Goal: Find specific fact: Find contact information

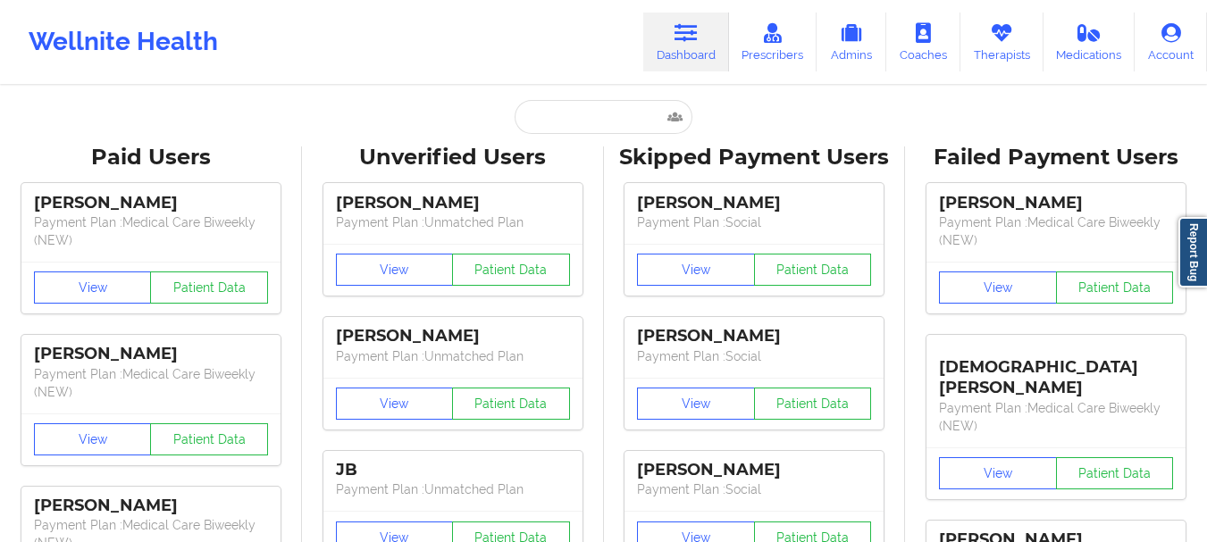
click at [559, 107] on input "text" at bounding box center [603, 117] width 177 height 34
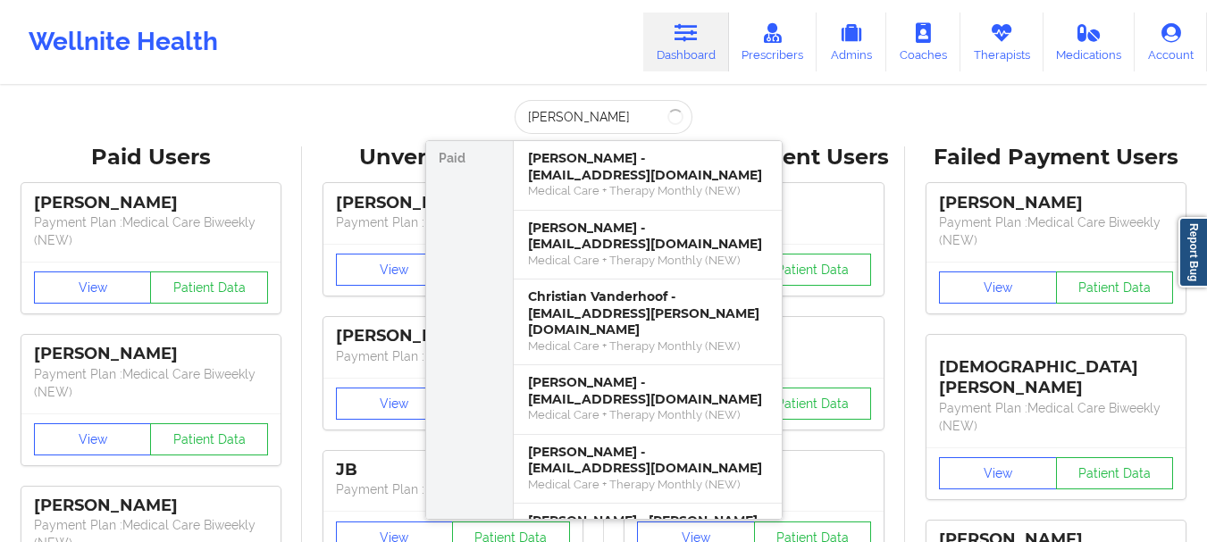
type input "[PERSON_NAME]"
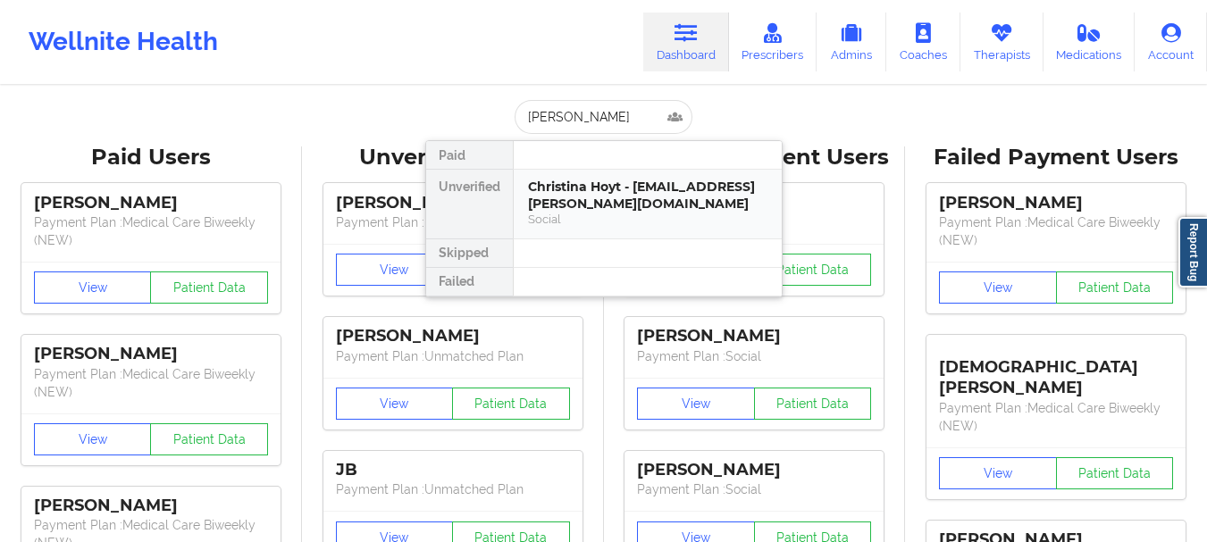
click at [594, 214] on div "Social" at bounding box center [647, 219] width 239 height 15
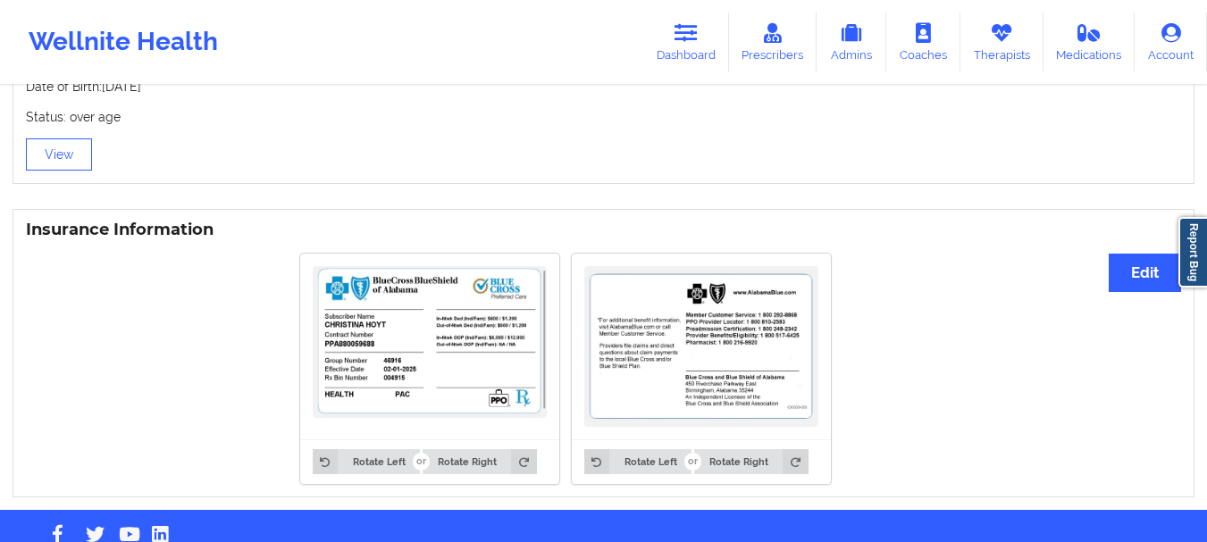
scroll to position [1255, 0]
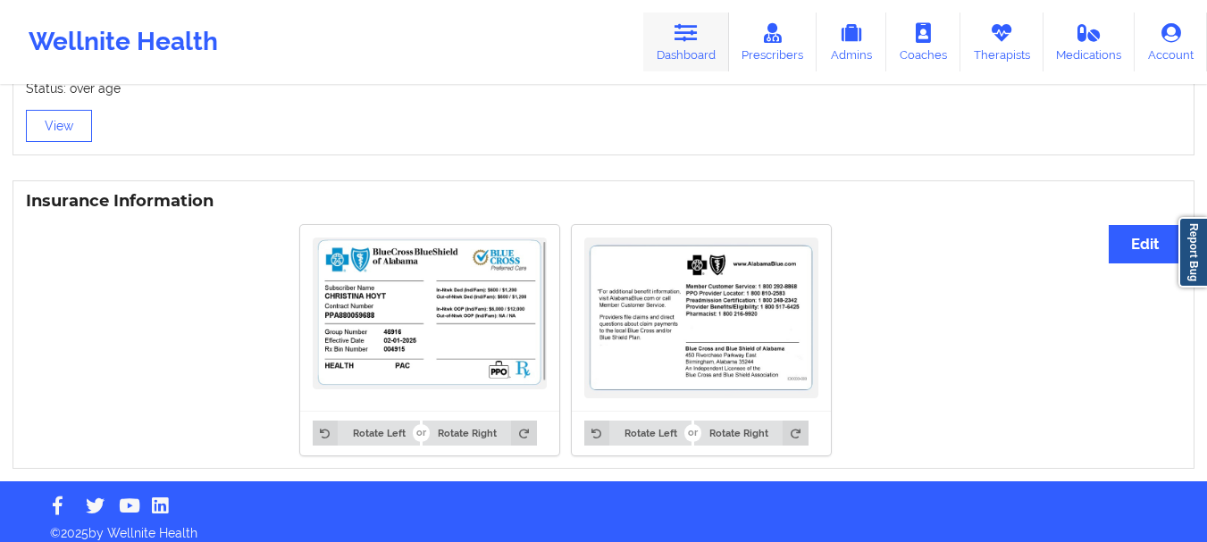
click at [693, 60] on link "Dashboard" at bounding box center [686, 42] width 86 height 59
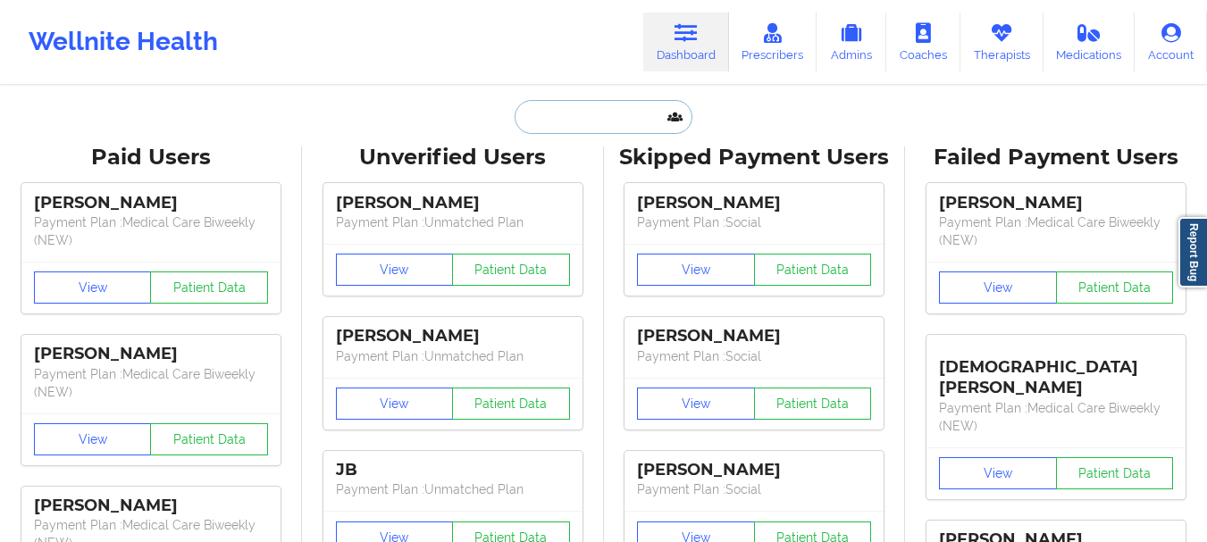
click at [575, 118] on input "text" at bounding box center [603, 117] width 177 height 34
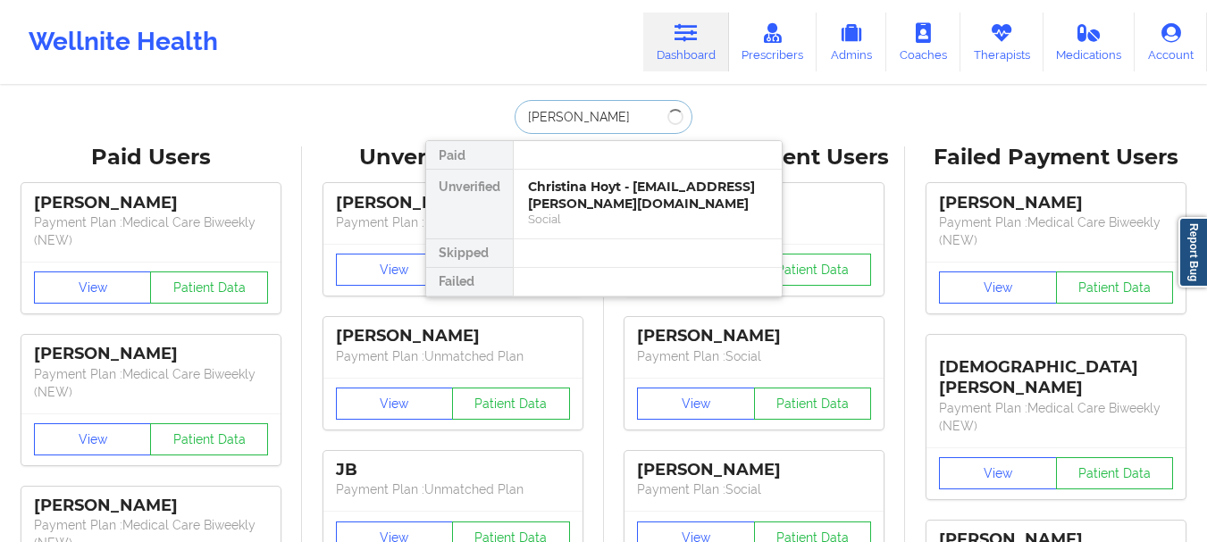
type input "[PERSON_NAME]"
click at [594, 186] on div "[PERSON_NAME] - [EMAIL_ADDRESS][DOMAIN_NAME]" at bounding box center [647, 195] width 239 height 33
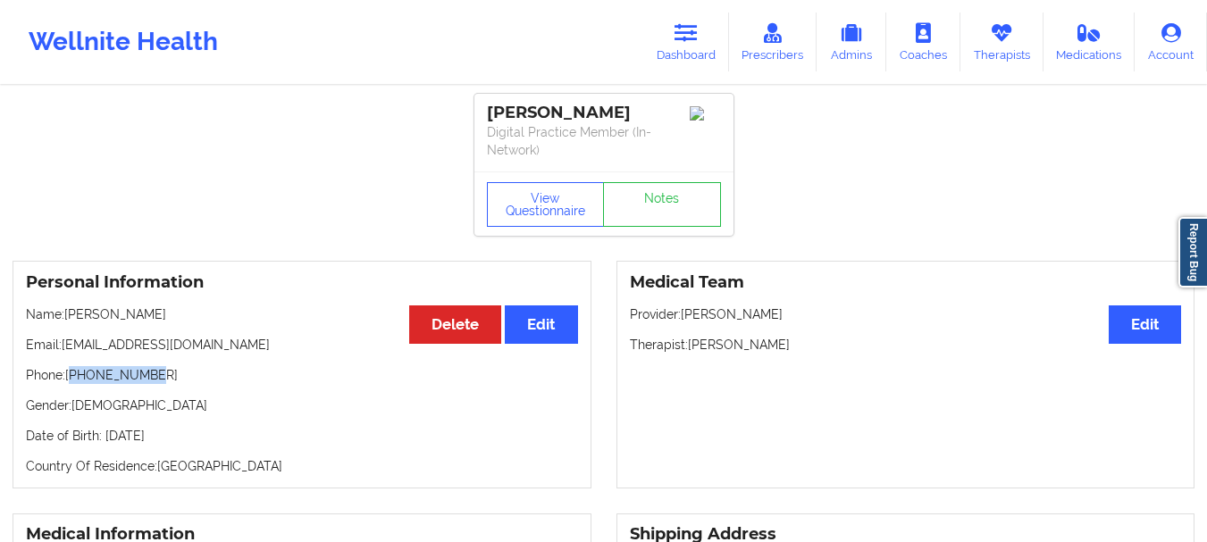
drag, startPoint x: 145, startPoint y: 370, endPoint x: 71, endPoint y: 379, distance: 73.8
click at [71, 379] on p "Phone: [PHONE_NUMBER]" at bounding box center [302, 375] width 552 height 18
drag, startPoint x: 69, startPoint y: 376, endPoint x: 147, endPoint y: 375, distance: 78.6
click at [147, 375] on p "Phone: [PHONE_NUMBER]" at bounding box center [302, 375] width 552 height 18
click at [674, 47] on link "Dashboard" at bounding box center [686, 42] width 86 height 59
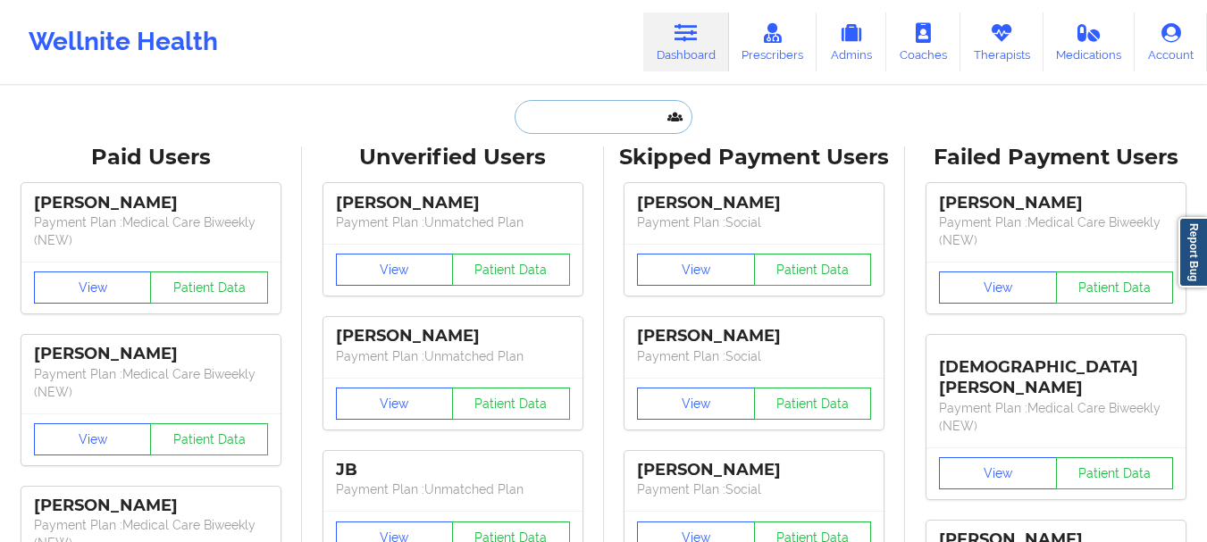
click at [589, 113] on input "text" at bounding box center [603, 117] width 177 height 34
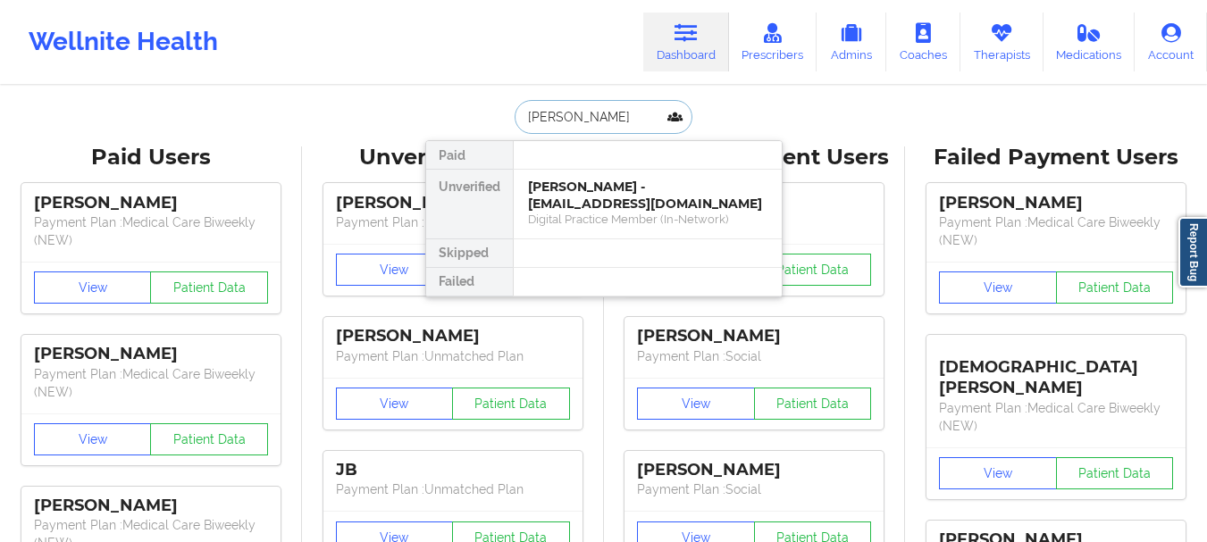
type input "[PERSON_NAME]"
click at [674, 187] on div "[PERSON_NAME] - [EMAIL_ADDRESS][DOMAIN_NAME]" at bounding box center [647, 195] width 239 height 33
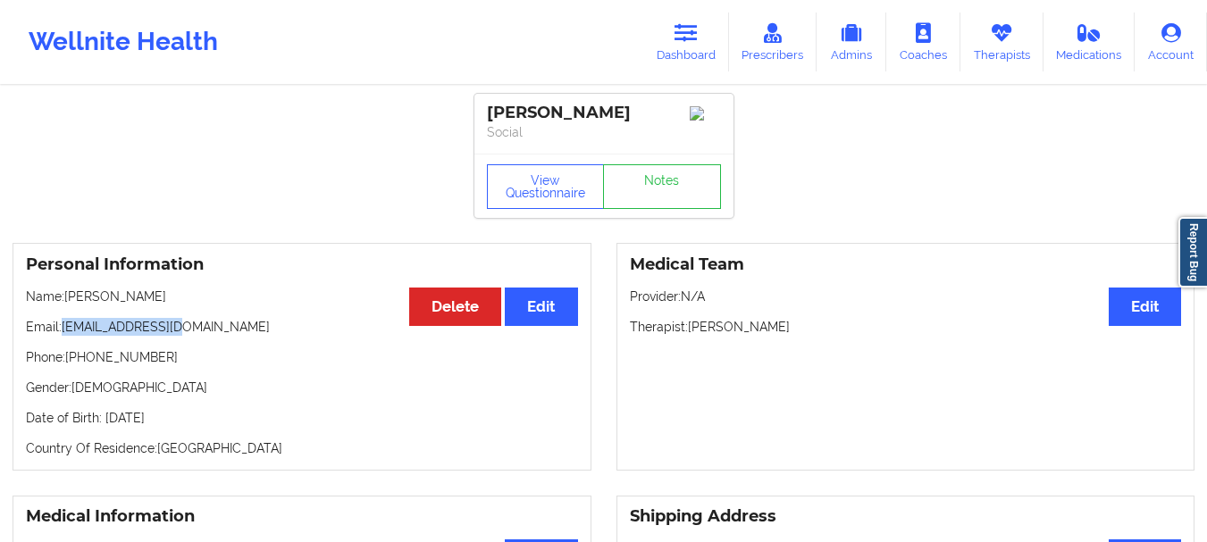
drag, startPoint x: 185, startPoint y: 331, endPoint x: 63, endPoint y: 339, distance: 121.8
click at [63, 336] on p "Email: [EMAIL_ADDRESS][DOMAIN_NAME]" at bounding box center [302, 327] width 552 height 18
copy p "[EMAIL_ADDRESS][DOMAIN_NAME]"
click at [680, 58] on link "Dashboard" at bounding box center [686, 42] width 86 height 59
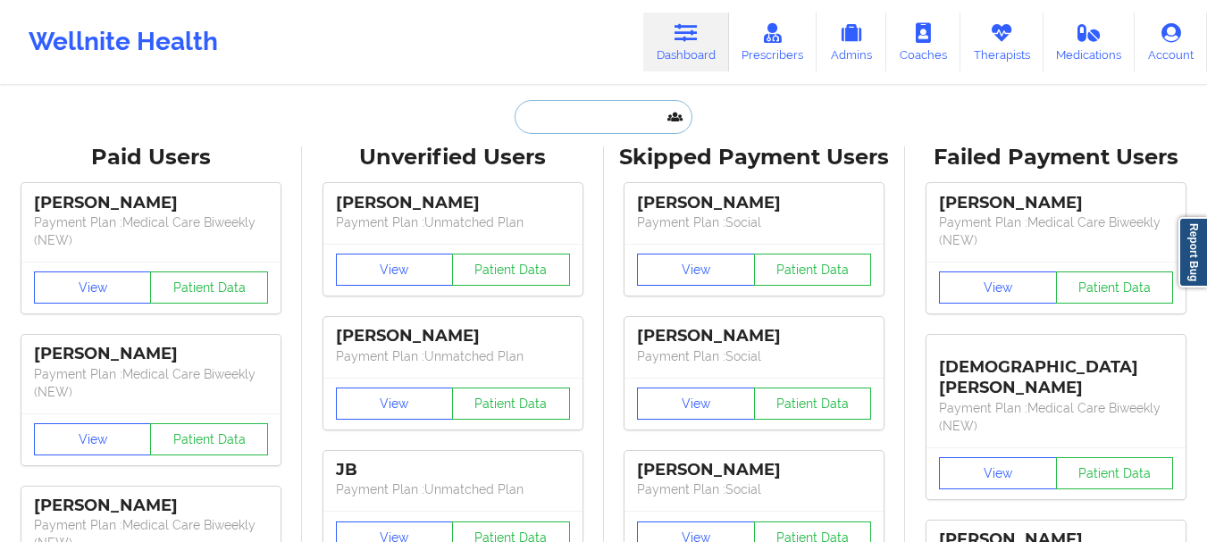
click at [577, 124] on input "text" at bounding box center [603, 117] width 177 height 34
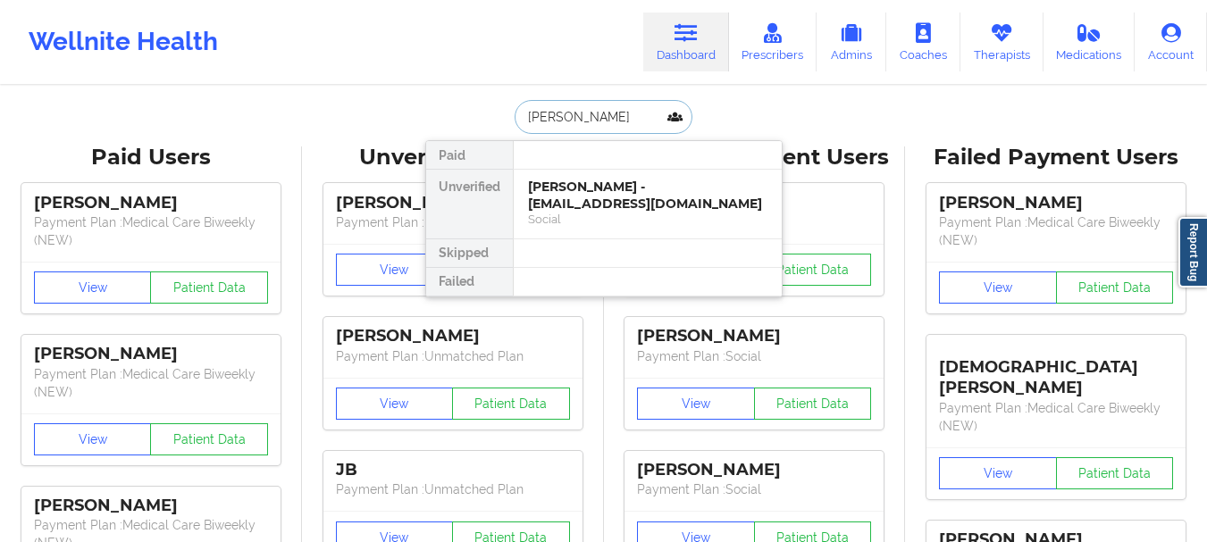
type input "[PERSON_NAME]"
click at [598, 185] on div "[PERSON_NAME] - [EMAIL_ADDRESS][DOMAIN_NAME]" at bounding box center [647, 195] width 239 height 33
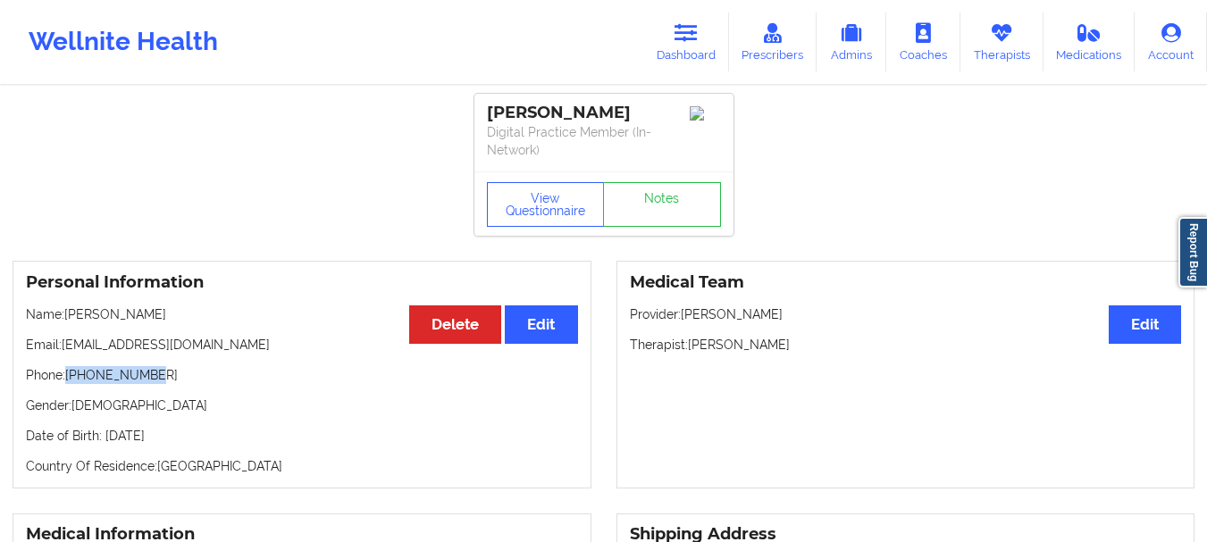
drag, startPoint x: 150, startPoint y: 377, endPoint x: 70, endPoint y: 379, distance: 80.4
click at [70, 379] on p "Phone: [PHONE_NUMBER]" at bounding box center [302, 375] width 552 height 18
copy p "[PHONE_NUMBER]"
click at [680, 61] on link "Dashboard" at bounding box center [686, 42] width 86 height 59
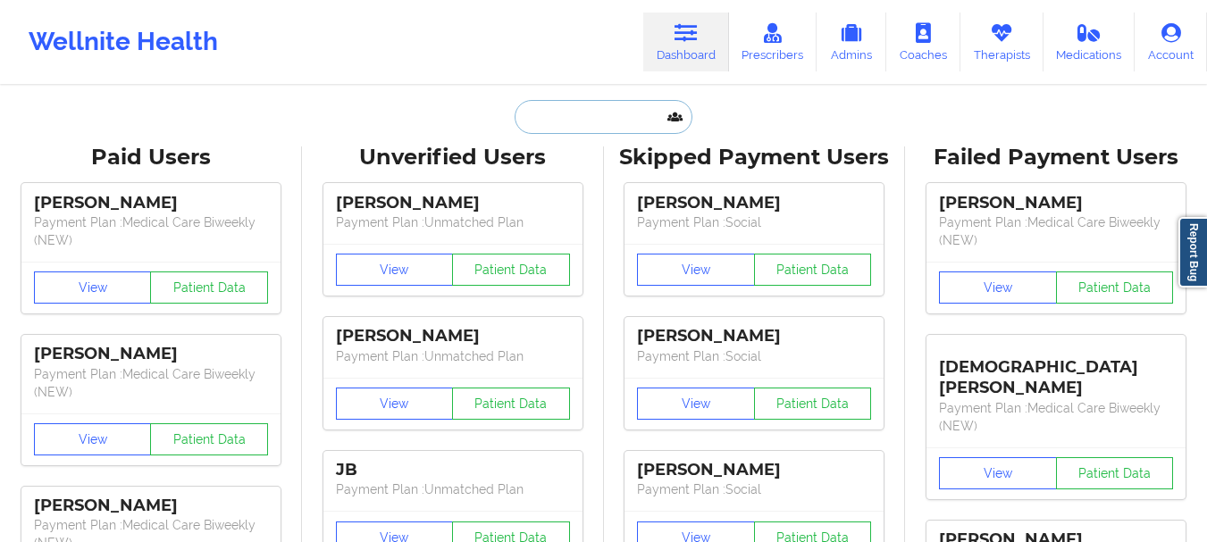
click at [595, 130] on input "text" at bounding box center [603, 117] width 177 height 34
paste input "[EMAIL_ADDRESS][DOMAIN_NAME]"
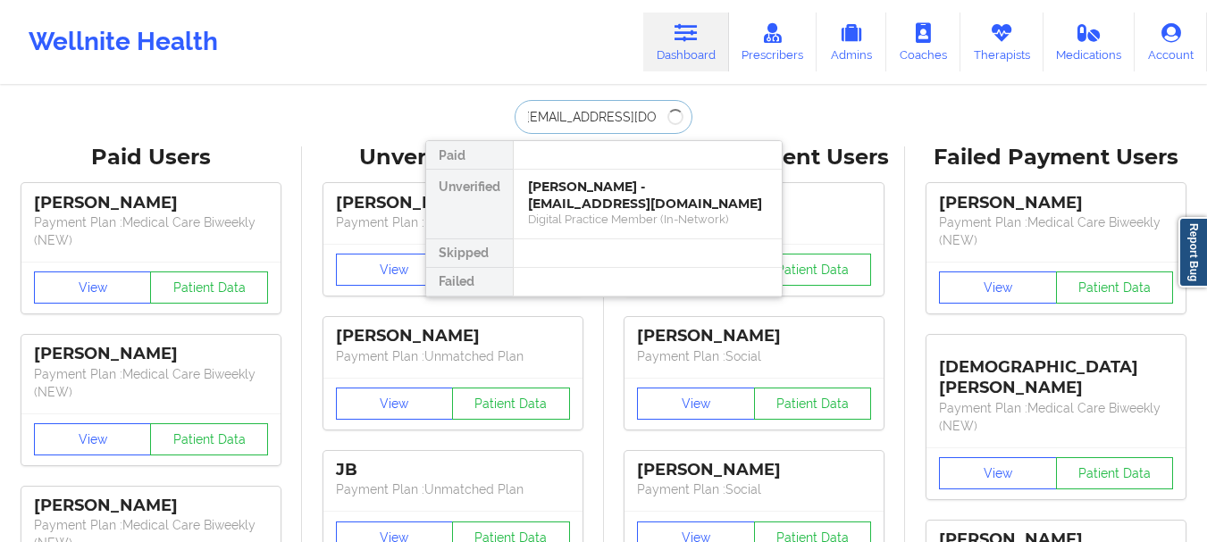
type input "[EMAIL_ADDRESS][DOMAIN_NAME]"
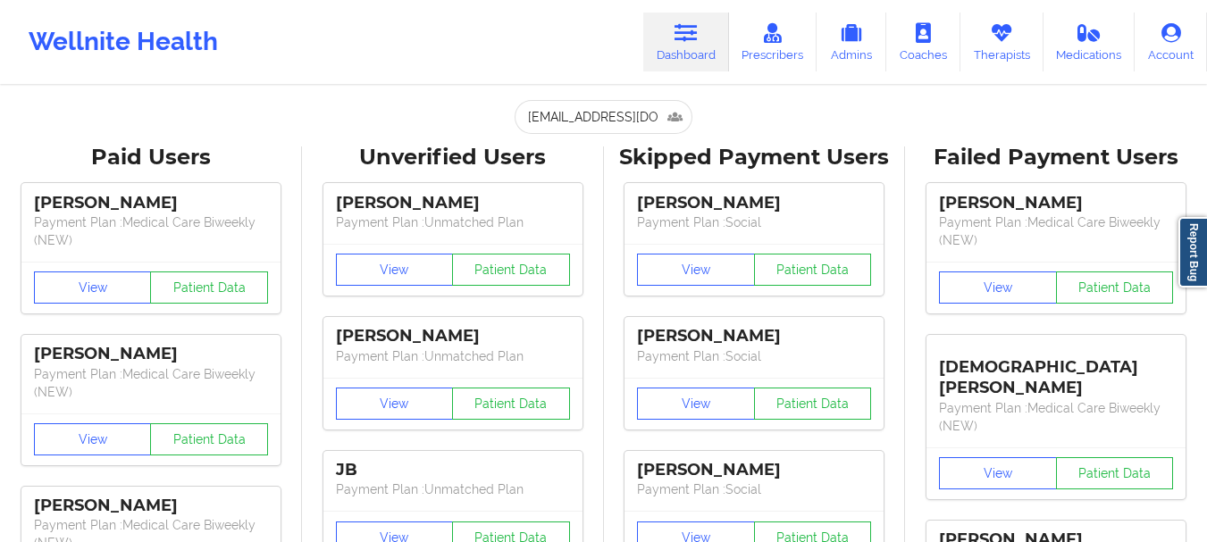
click at [584, 78] on div "Wellnite Health Dashboard Prescribers Admins Coaches Therapists Medications Acc…" at bounding box center [603, 42] width 1207 height 84
click at [596, 119] on input "[EMAIL_ADDRESS][DOMAIN_NAME]" at bounding box center [603, 117] width 177 height 34
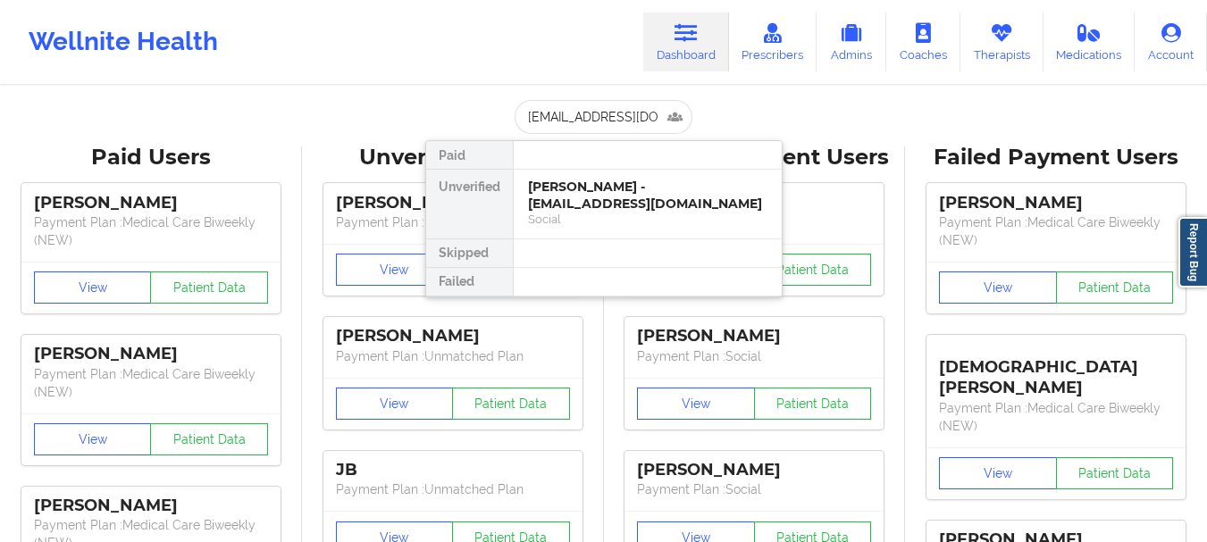
click at [593, 168] on div at bounding box center [647, 155] width 269 height 29
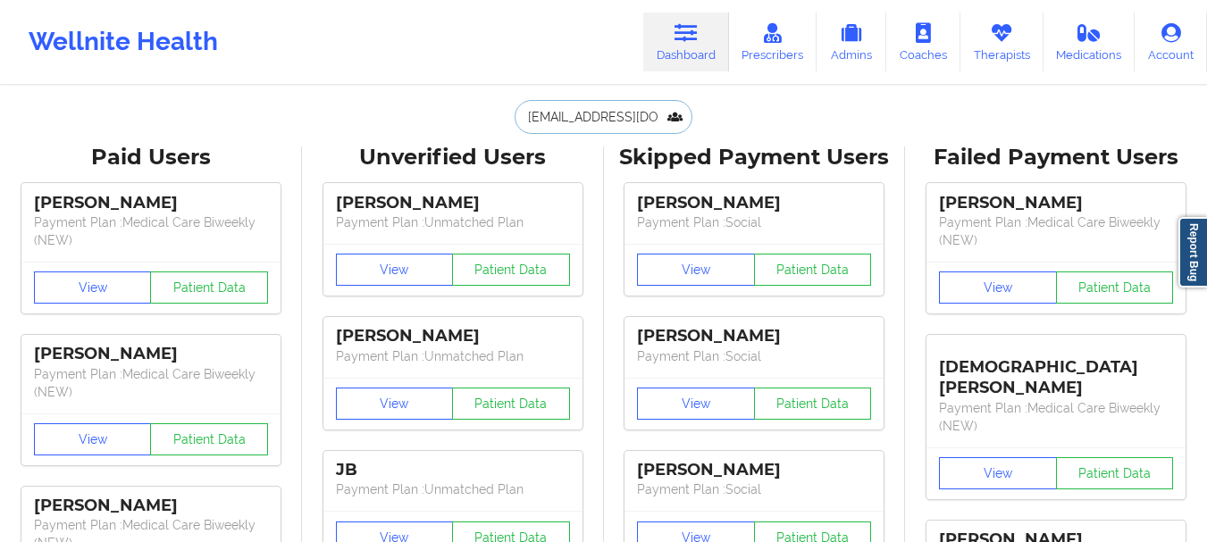
click at [601, 121] on input "[EMAIL_ADDRESS][DOMAIN_NAME]" at bounding box center [603, 117] width 177 height 34
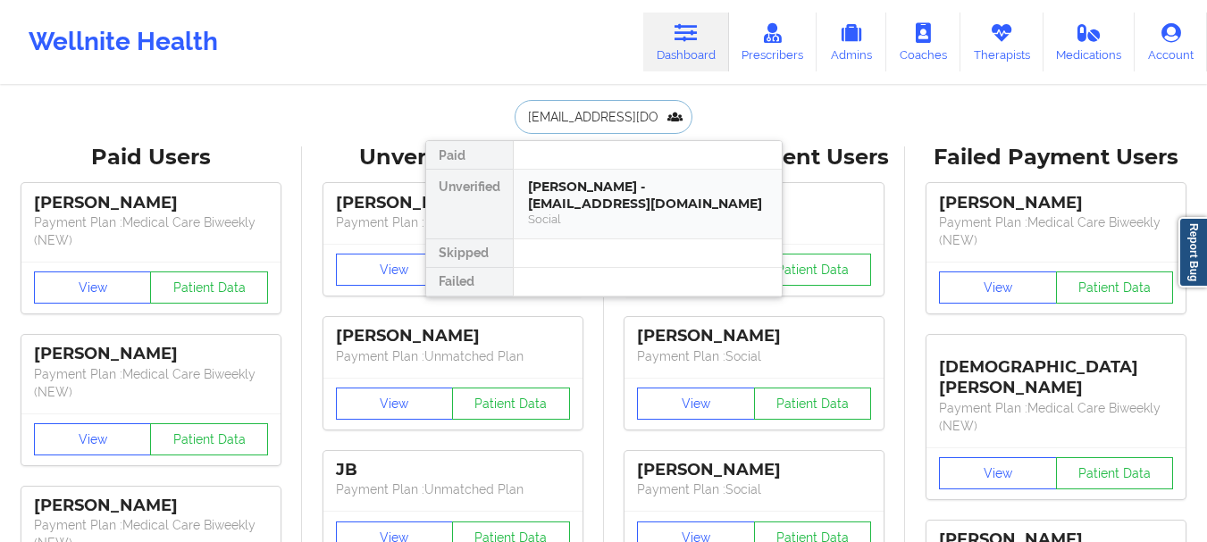
click at [608, 188] on div "[PERSON_NAME] - [EMAIL_ADDRESS][DOMAIN_NAME]" at bounding box center [647, 195] width 239 height 33
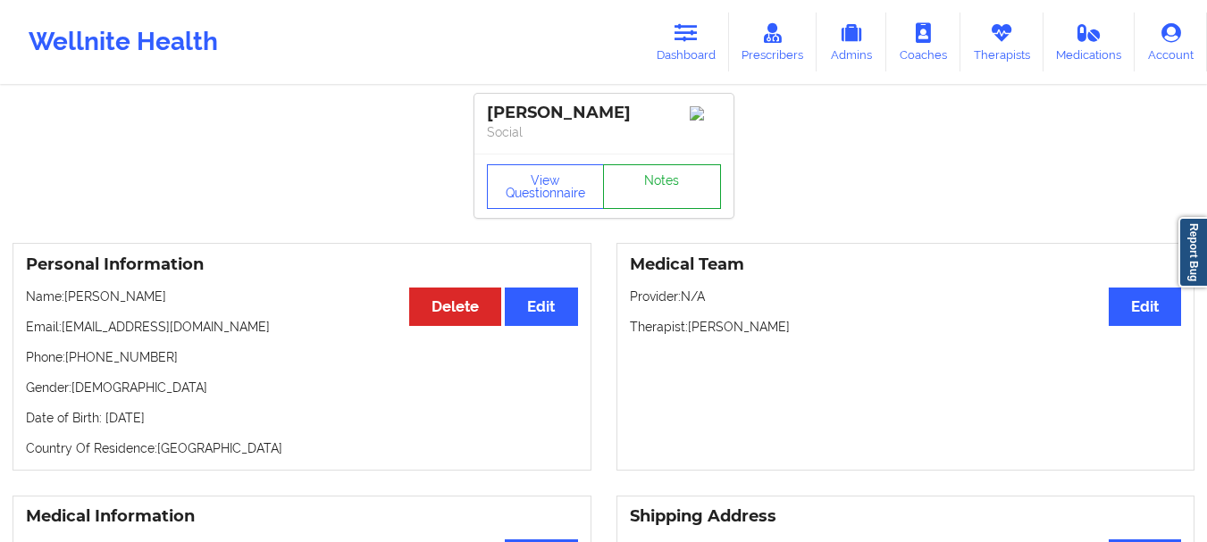
click at [667, 190] on link "Notes" at bounding box center [662, 186] width 118 height 45
click at [666, 29] on link "Dashboard" at bounding box center [686, 42] width 86 height 59
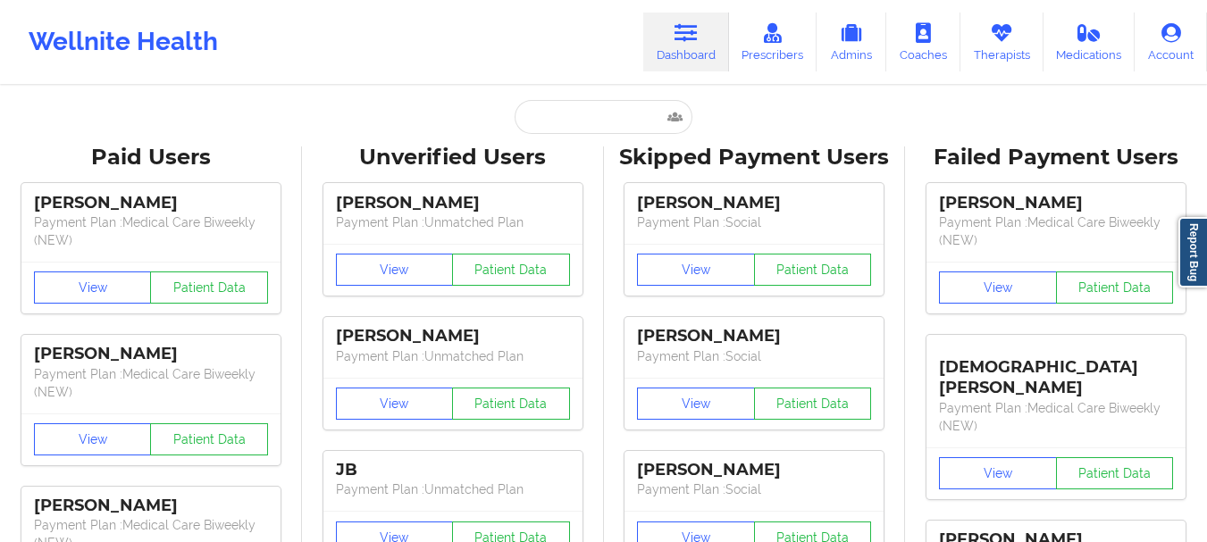
click at [677, 58] on link "Dashboard" at bounding box center [686, 42] width 86 height 59
click at [564, 128] on input "text" at bounding box center [603, 117] width 177 height 34
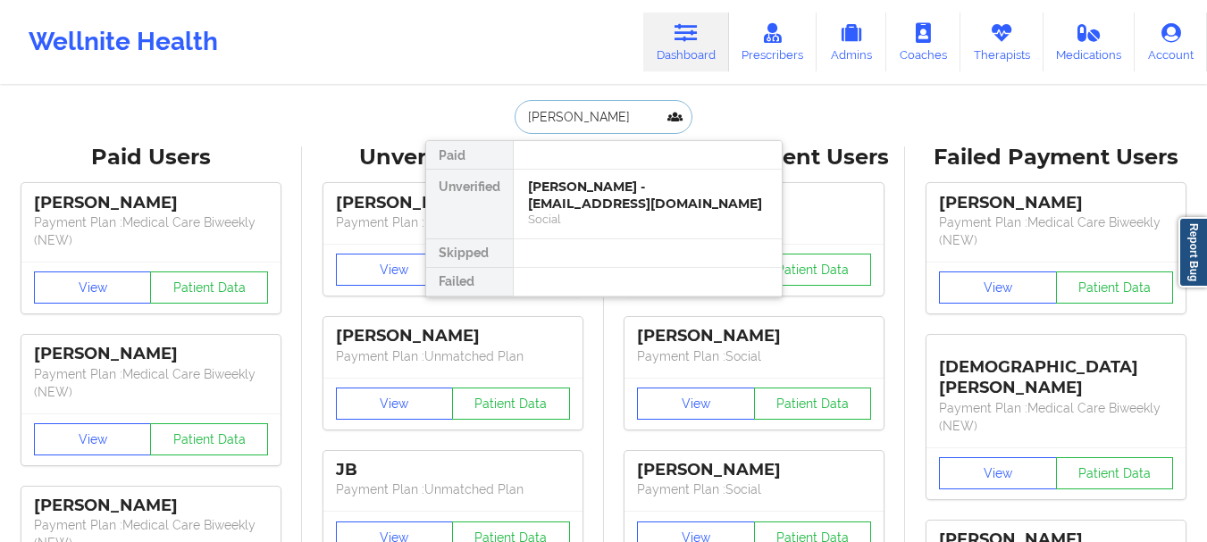
type input "[PERSON_NAME]"
click at [565, 167] on div at bounding box center [647, 155] width 269 height 29
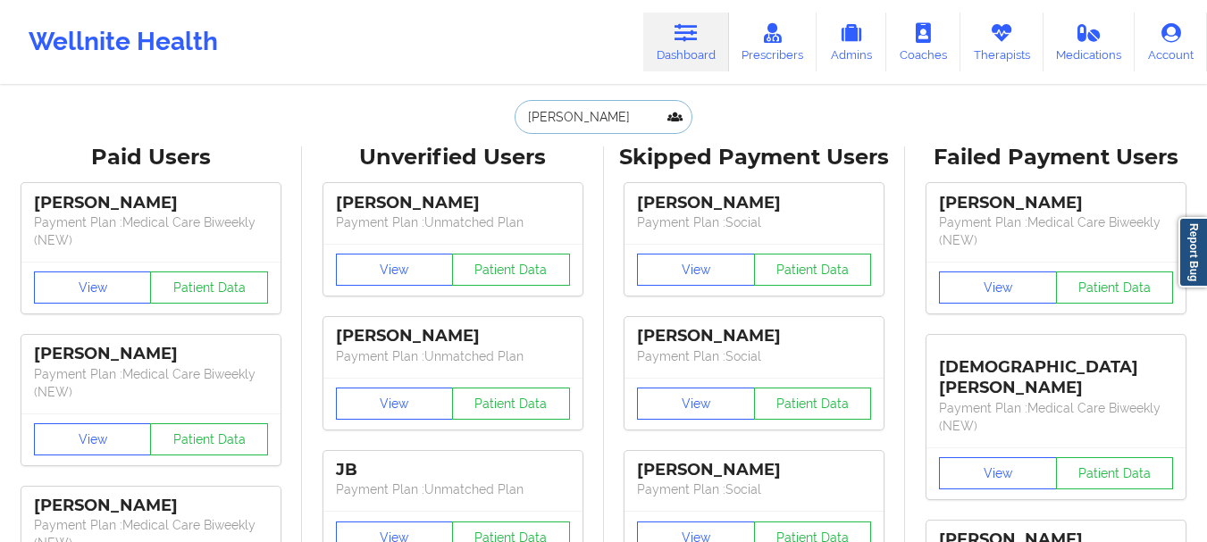
click at [582, 121] on input "[PERSON_NAME]" at bounding box center [603, 117] width 177 height 34
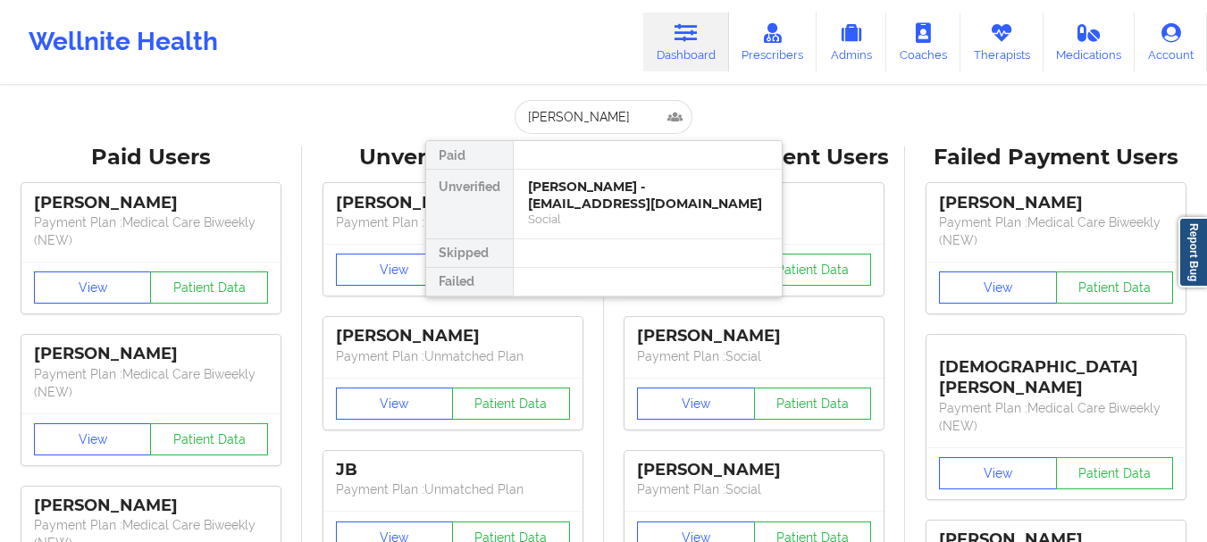
click at [579, 169] on div at bounding box center [647, 155] width 269 height 29
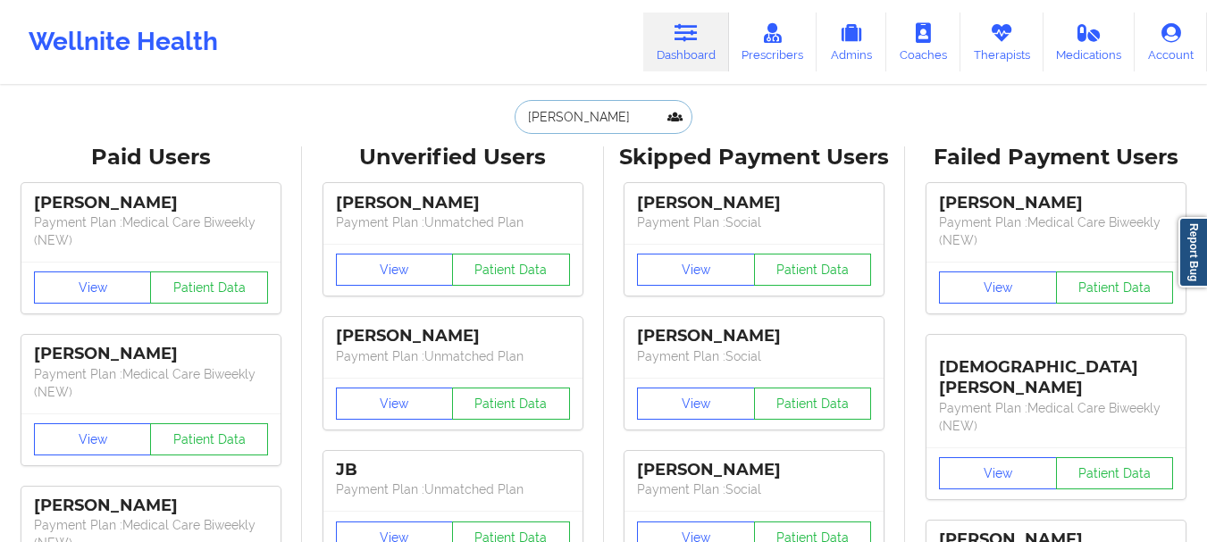
click at [581, 130] on input "[PERSON_NAME]" at bounding box center [603, 117] width 177 height 34
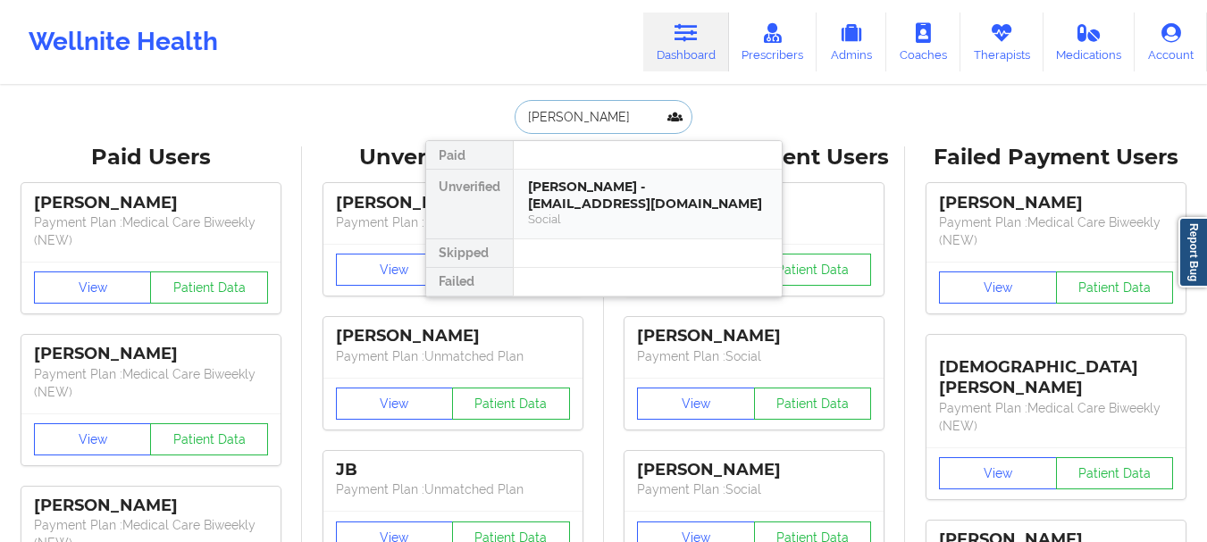
click at [582, 212] on div "Social" at bounding box center [647, 219] width 239 height 15
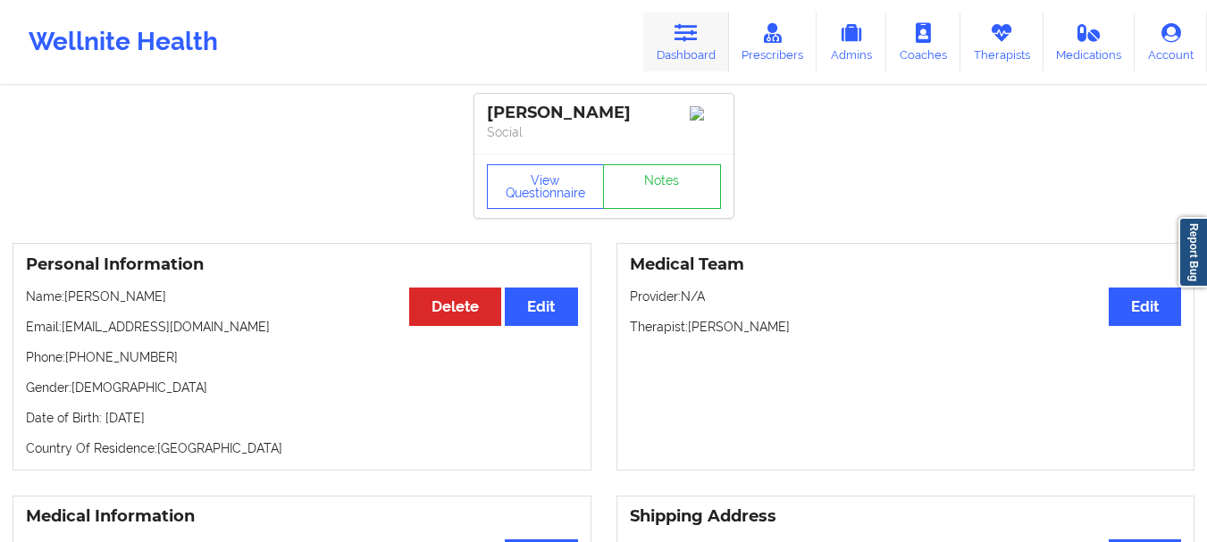
click at [698, 39] on icon at bounding box center [685, 33] width 23 height 20
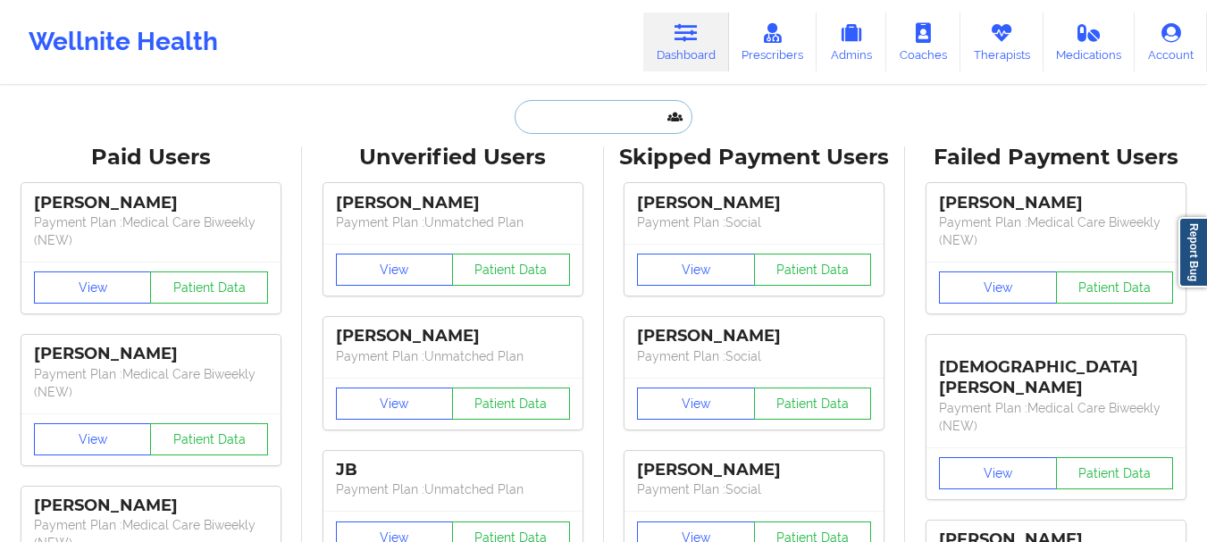
click at [574, 116] on input "text" at bounding box center [603, 117] width 177 height 34
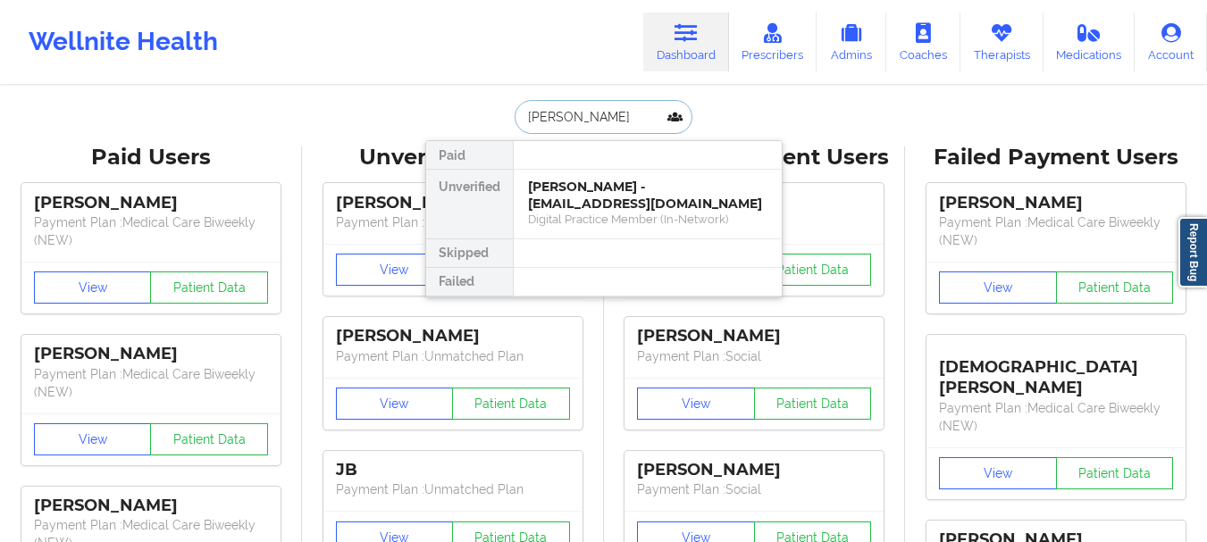
type input "[PERSON_NAME]"
click at [589, 165] on div at bounding box center [647, 155] width 269 height 29
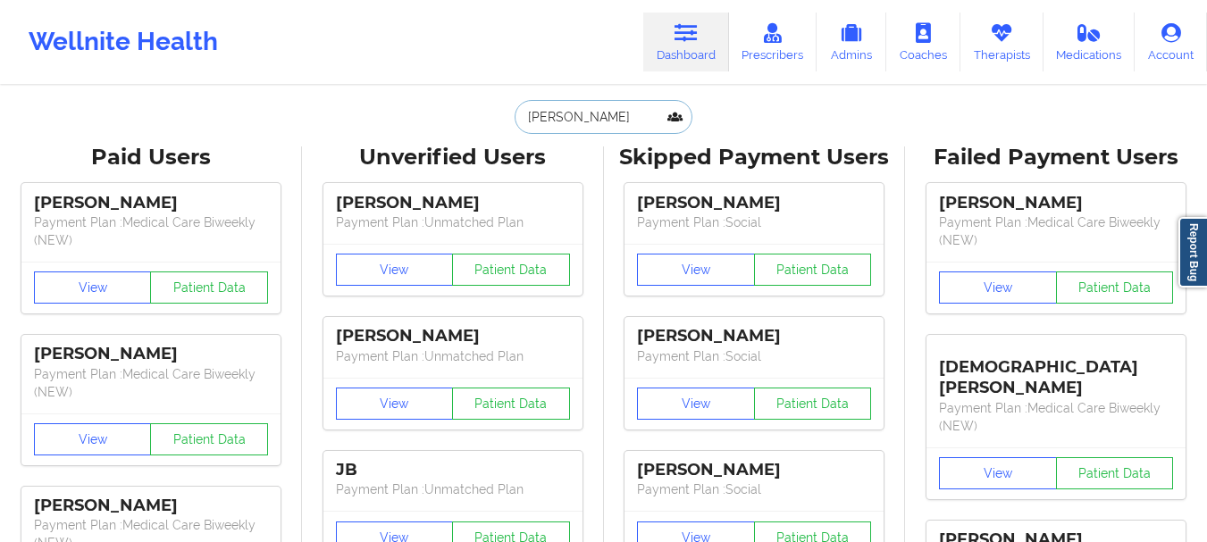
click at [593, 112] on input "[PERSON_NAME]" at bounding box center [603, 117] width 177 height 34
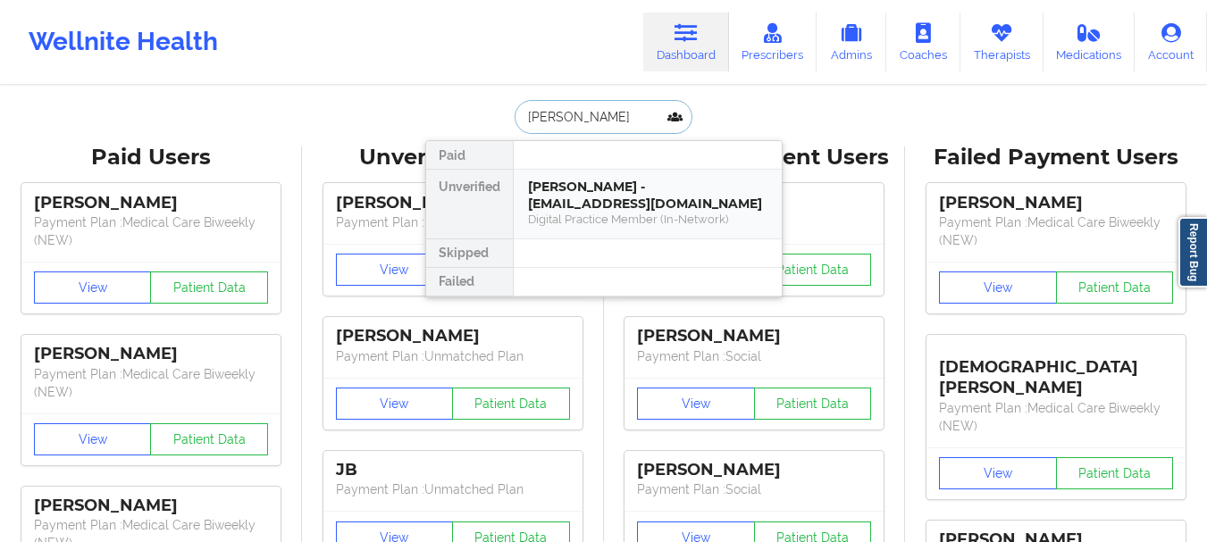
click at [562, 188] on div "[PERSON_NAME] - [EMAIL_ADDRESS][DOMAIN_NAME]" at bounding box center [647, 195] width 239 height 33
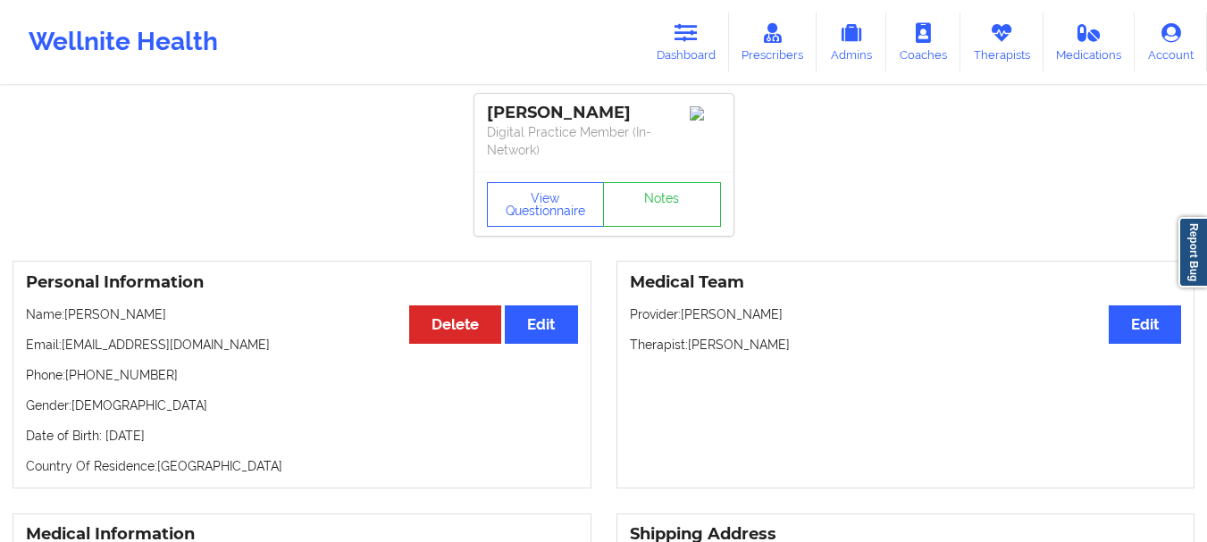
scroll to position [1060, 0]
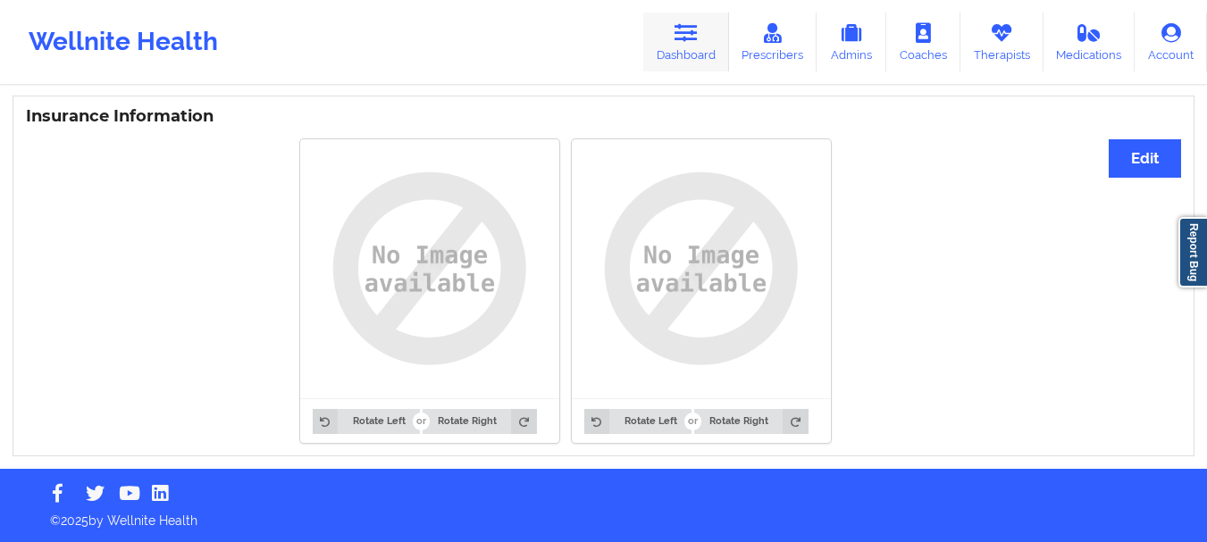
click at [690, 40] on icon at bounding box center [685, 33] width 23 height 20
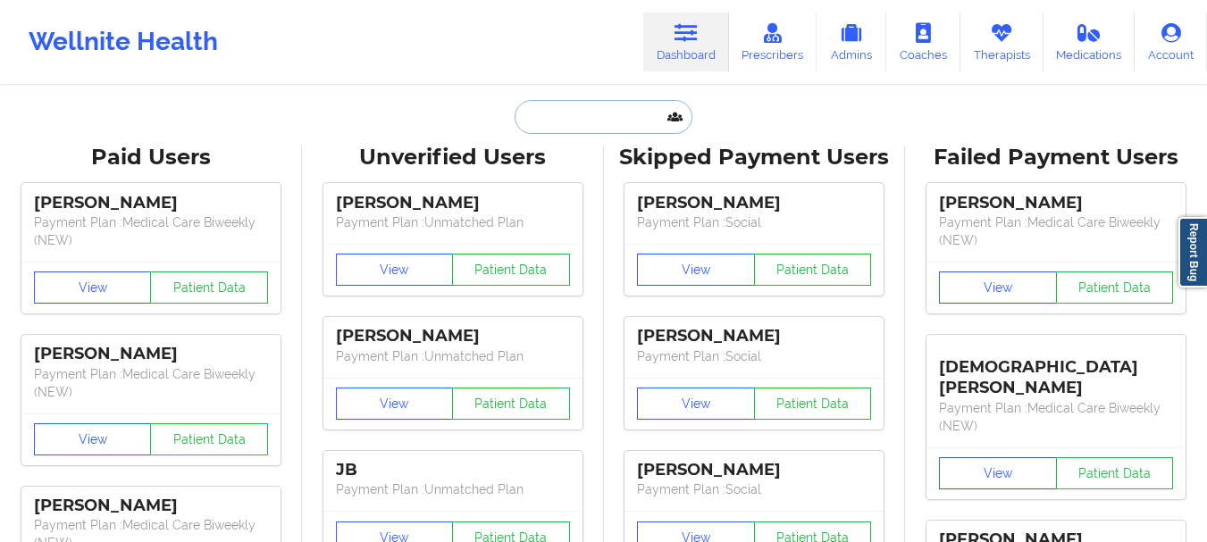
click at [587, 119] on input "text" at bounding box center [603, 117] width 177 height 34
paste input "[EMAIL_ADDRESS][DOMAIN_NAME]"
type input "[EMAIL_ADDRESS][DOMAIN_NAME]"
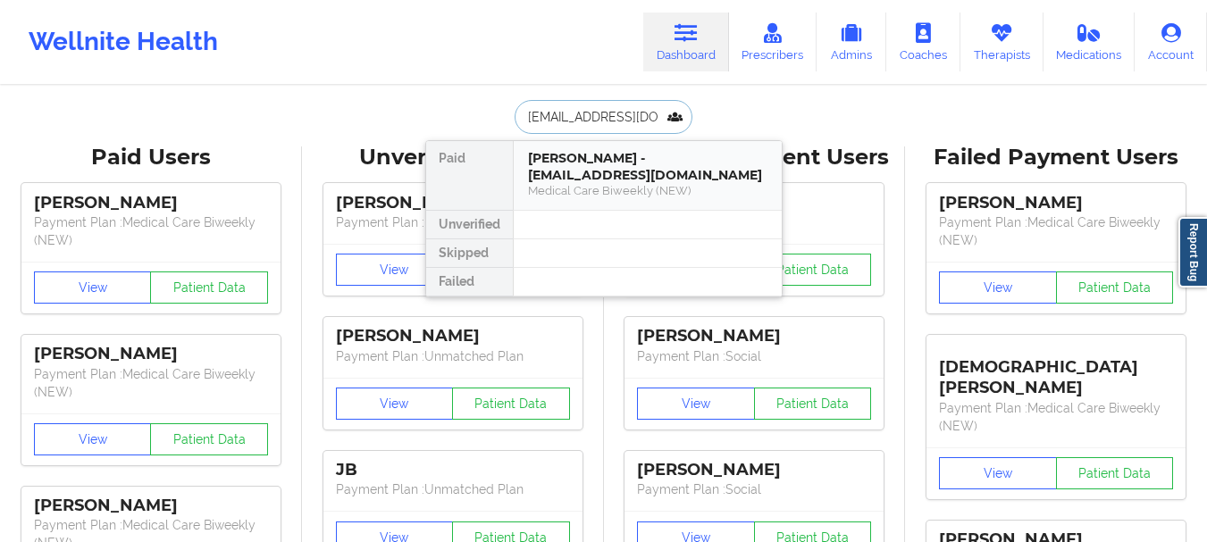
click at [575, 183] on div "Medical Care Biweekly (NEW)" at bounding box center [647, 190] width 239 height 15
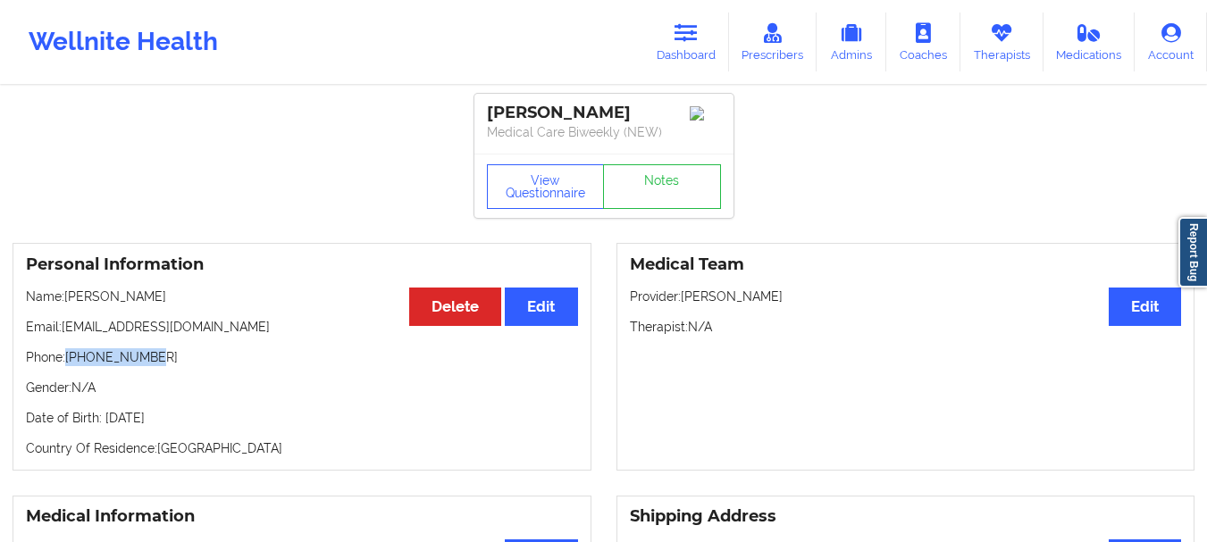
drag, startPoint x: 149, startPoint y: 364, endPoint x: 70, endPoint y: 369, distance: 79.6
click at [70, 366] on p "Phone: [PHONE_NUMBER]" at bounding box center [302, 357] width 552 height 18
copy p "[PHONE_NUMBER]"
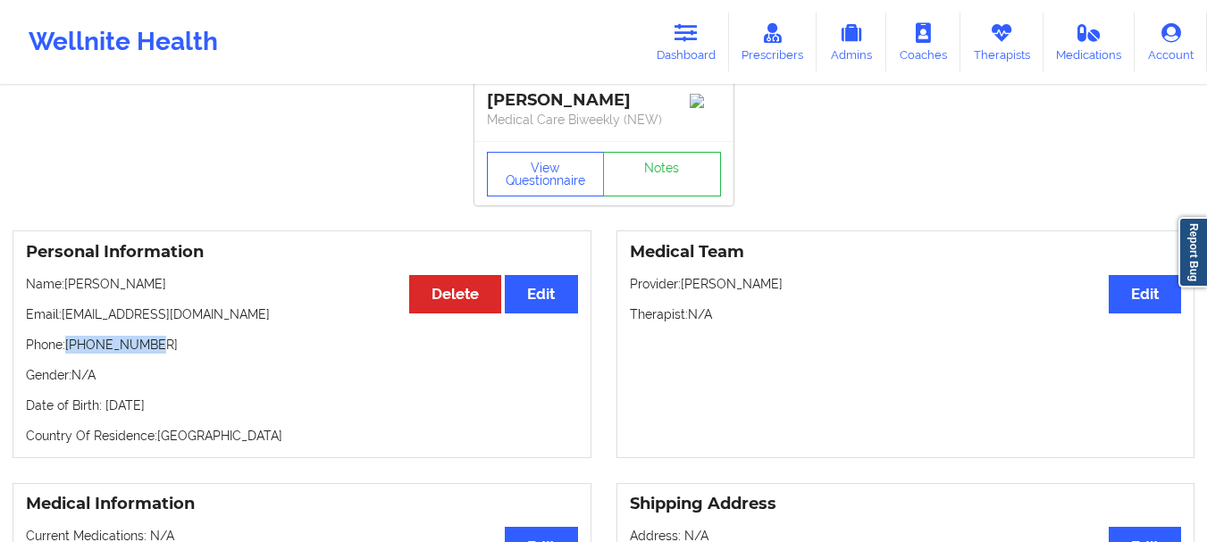
scroll to position [9, 0]
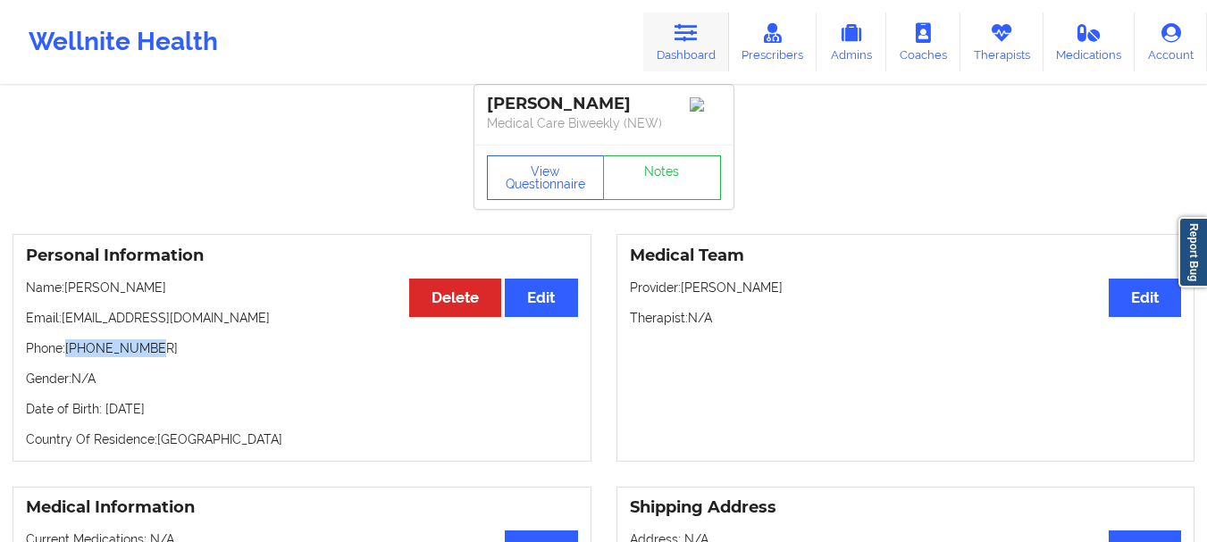
click at [697, 45] on link "Dashboard" at bounding box center [686, 42] width 86 height 59
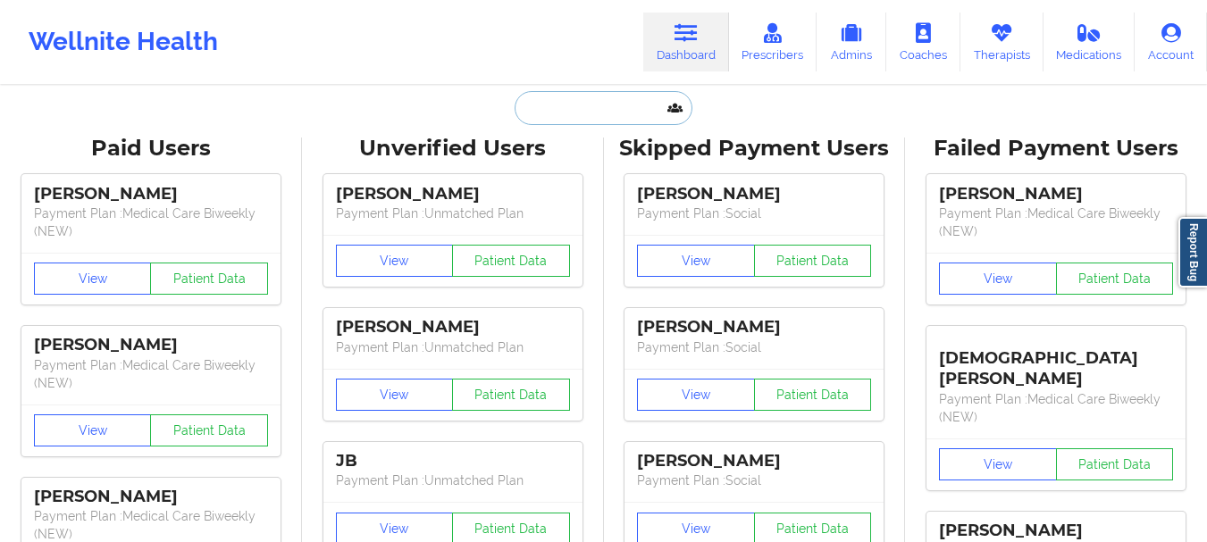
click at [622, 105] on input "text" at bounding box center [603, 108] width 177 height 34
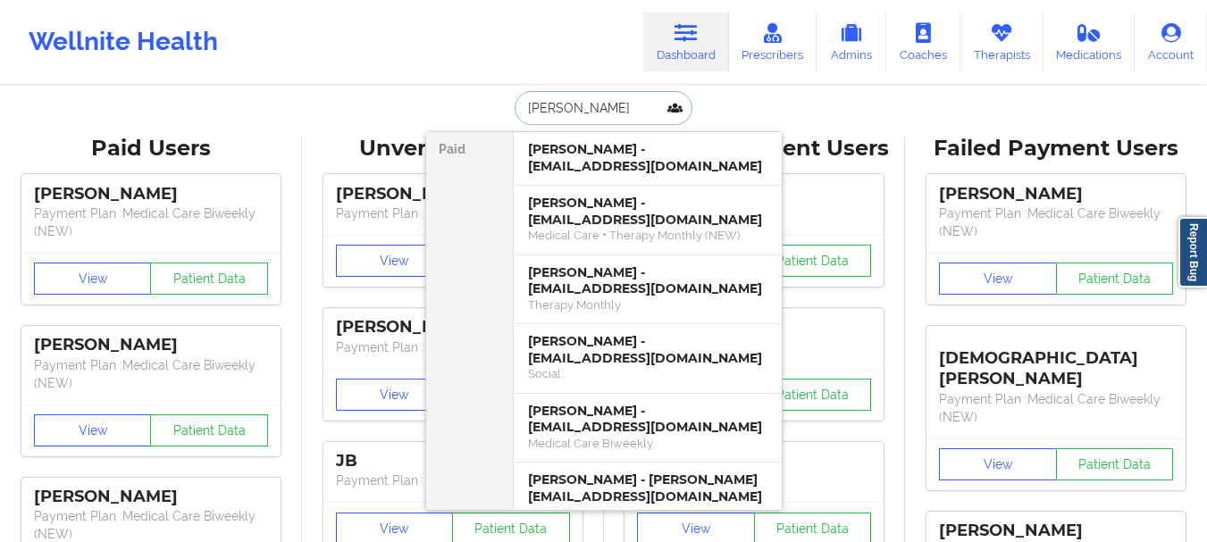
type input "[PERSON_NAME]"
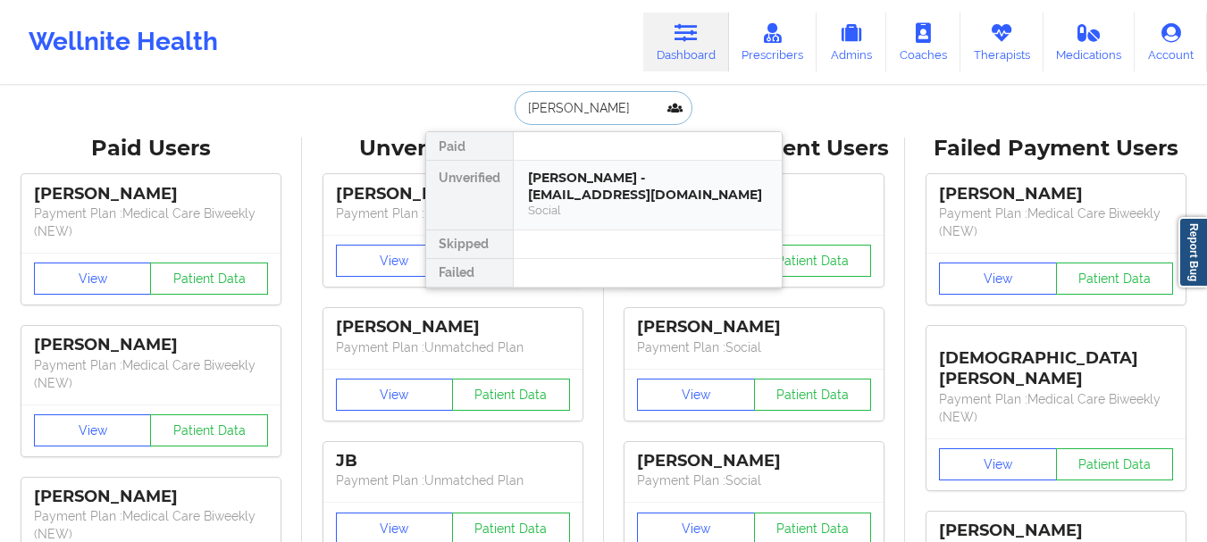
click at [613, 184] on div "[PERSON_NAME] - [EMAIL_ADDRESS][DOMAIN_NAME]" at bounding box center [647, 186] width 239 height 33
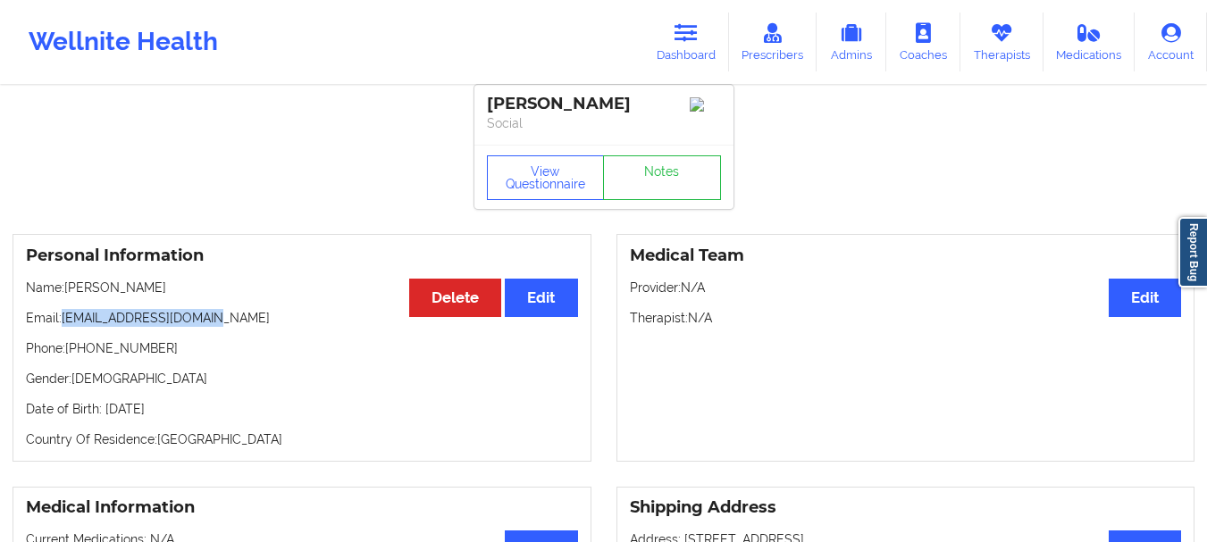
drag, startPoint x: 217, startPoint y: 326, endPoint x: 62, endPoint y: 324, distance: 155.4
click at [62, 324] on p "Email: [EMAIL_ADDRESS][DOMAIN_NAME]" at bounding box center [302, 318] width 552 height 18
copy p "[EMAIL_ADDRESS][DOMAIN_NAME]"
click at [697, 14] on link "Dashboard" at bounding box center [686, 42] width 86 height 59
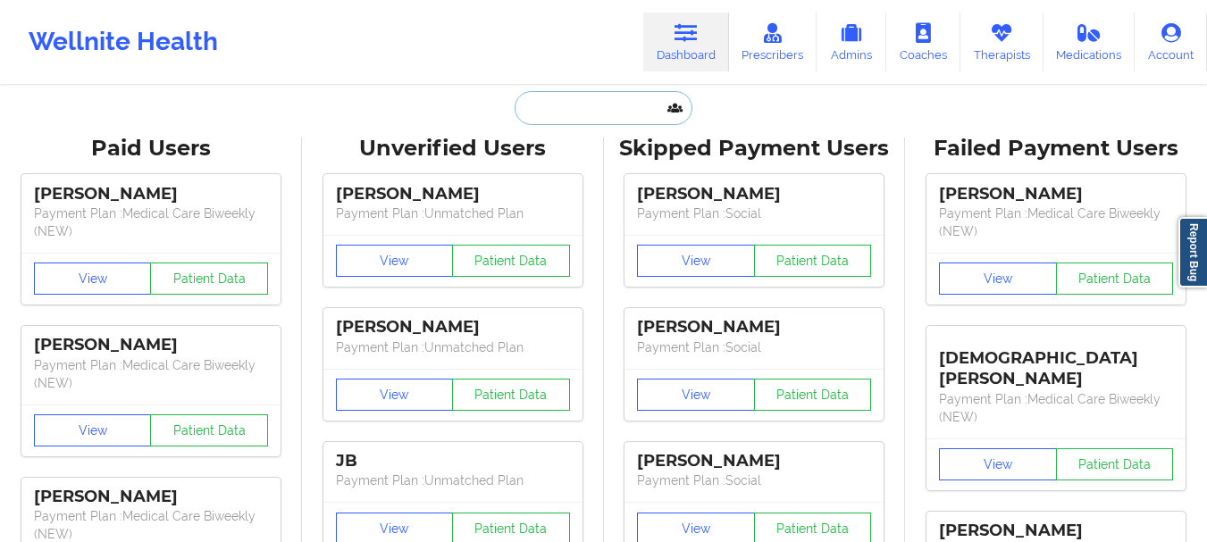
click at [639, 95] on input "text" at bounding box center [603, 108] width 177 height 34
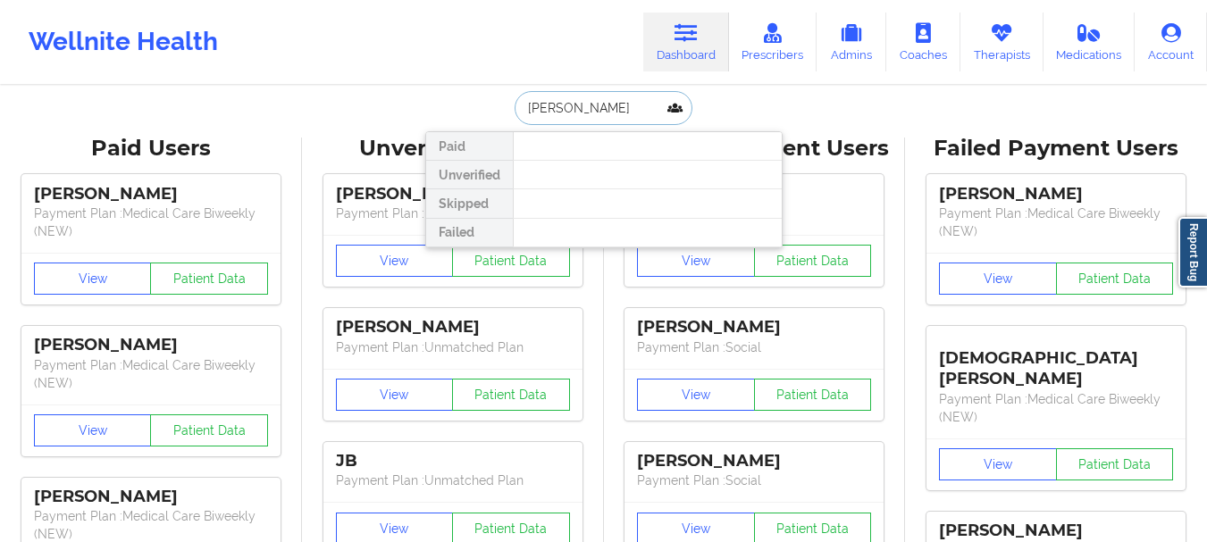
click at [582, 111] on input "[PERSON_NAME]" at bounding box center [603, 108] width 177 height 34
click at [582, 110] on input "[PERSON_NAME]" at bounding box center [603, 108] width 177 height 34
type input "L"
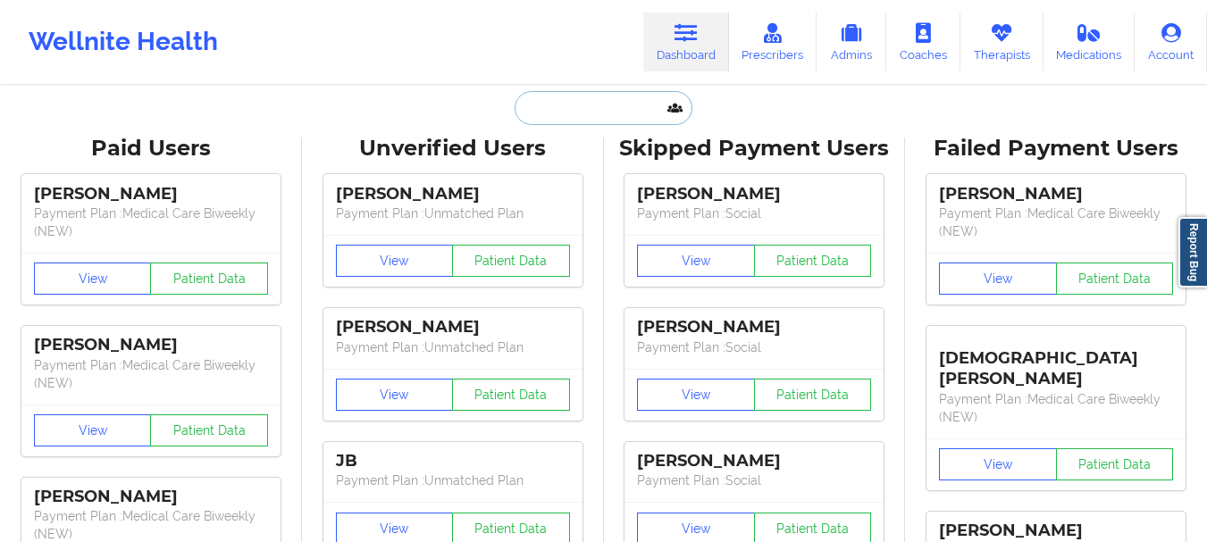
type input "p"
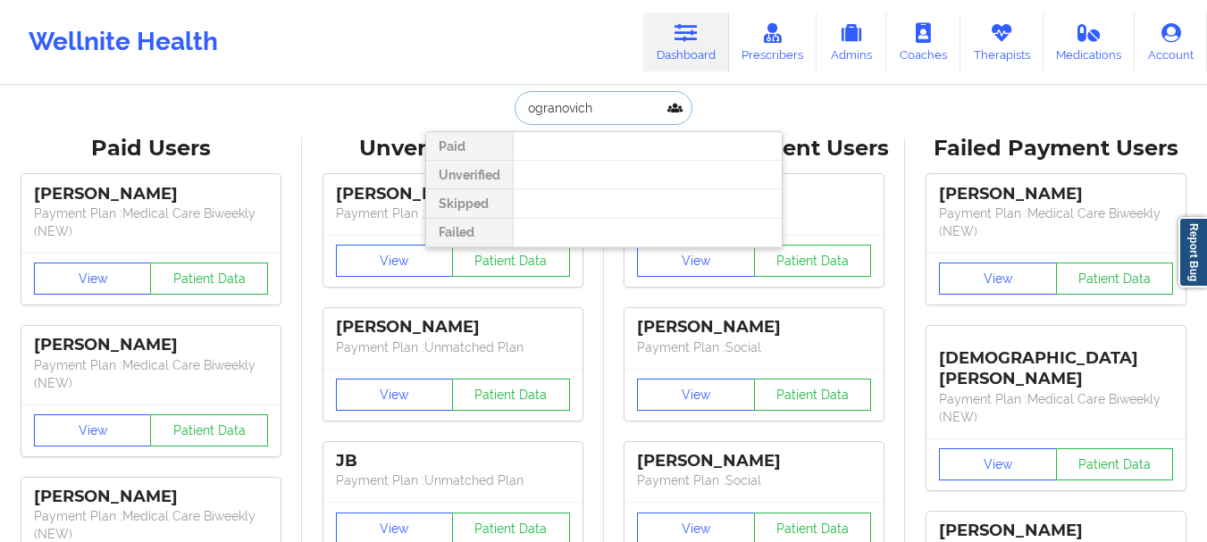
type input "ogranovich"
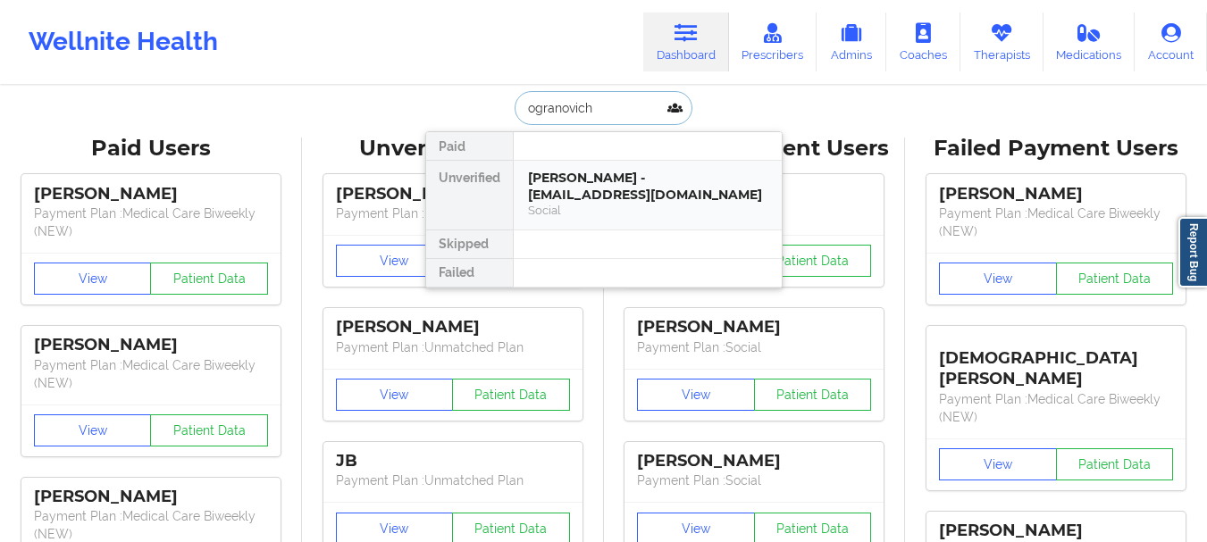
click at [585, 183] on div "[PERSON_NAME] - [EMAIL_ADDRESS][DOMAIN_NAME]" at bounding box center [647, 186] width 239 height 33
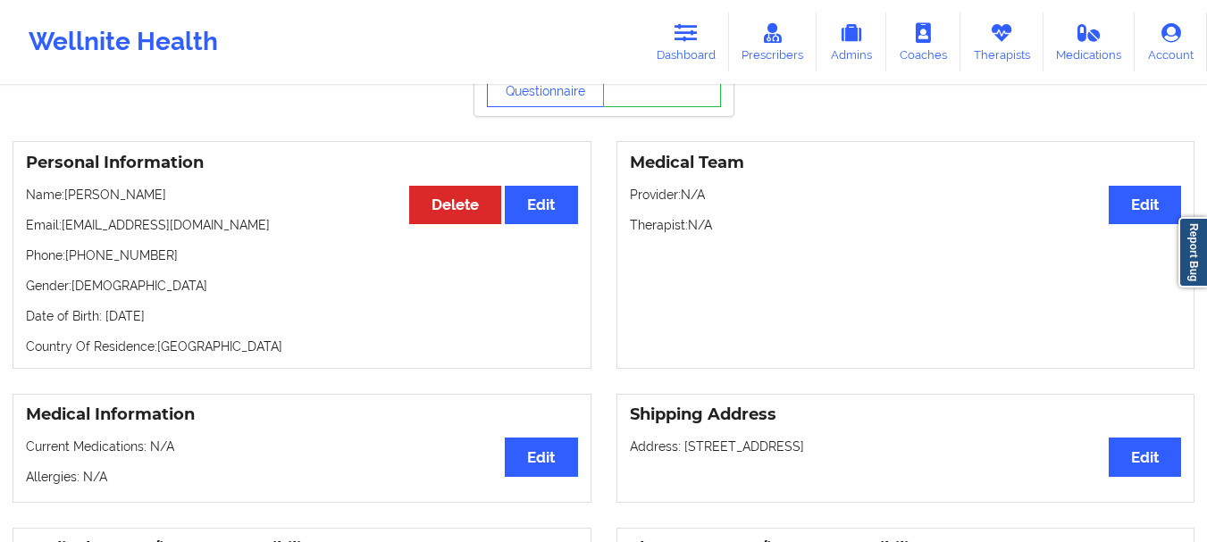
scroll to position [57, 0]
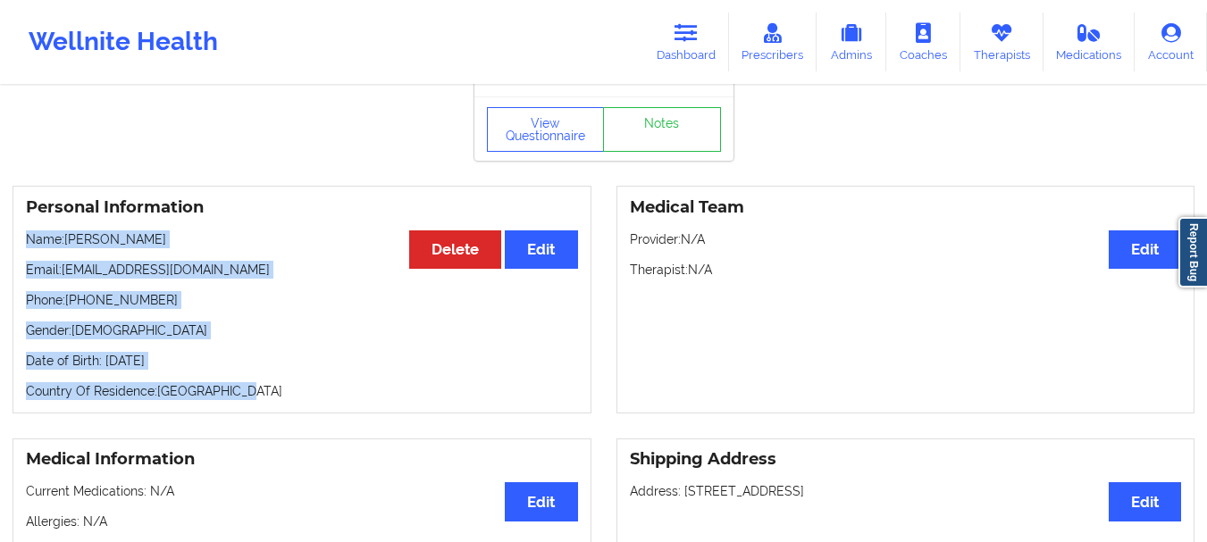
drag, startPoint x: 21, startPoint y: 243, endPoint x: 231, endPoint y: 410, distance: 268.3
click at [231, 410] on div "Personal Information Edit Delete Name: [PERSON_NAME] Email: [PERSON_NAME][EMAIL…" at bounding box center [302, 300] width 579 height 228
copy div "Name: [PERSON_NAME] Email: [EMAIL_ADDRESS][DOMAIN_NAME] Phone: [PHONE_NUMBER] G…"
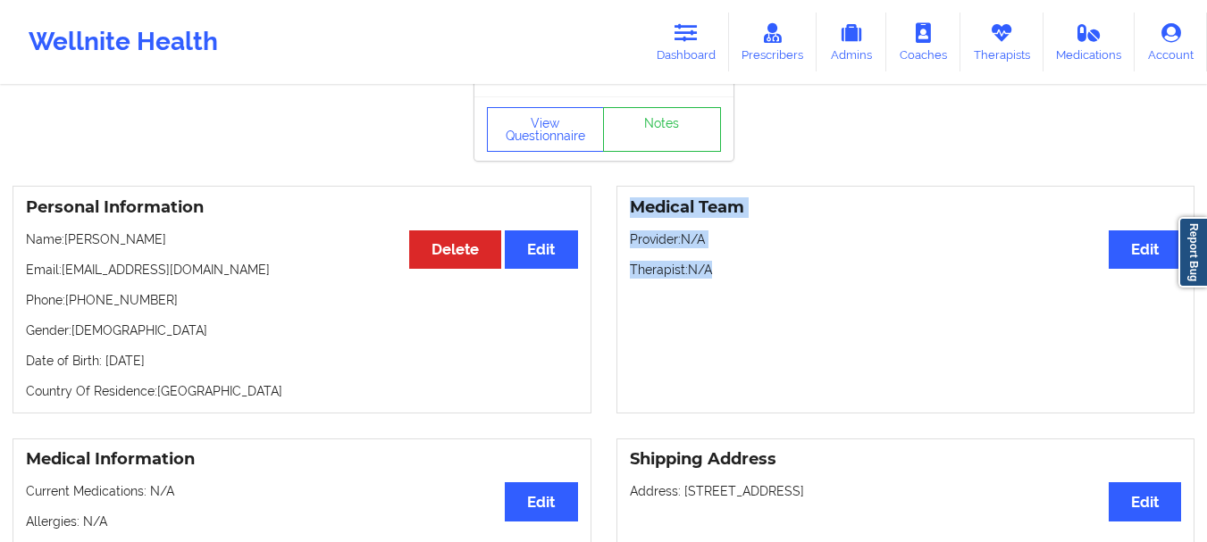
drag, startPoint x: 722, startPoint y: 286, endPoint x: 627, endPoint y: 212, distance: 120.3
click at [627, 212] on div "Medical Team Edit Provider: N/A Therapist: N/A" at bounding box center [905, 300] width 579 height 228
copy div "Medical Team Edit Provider: N/A Therapist: N/A"
click at [850, 248] on p "Provider: N/A" at bounding box center [906, 239] width 552 height 18
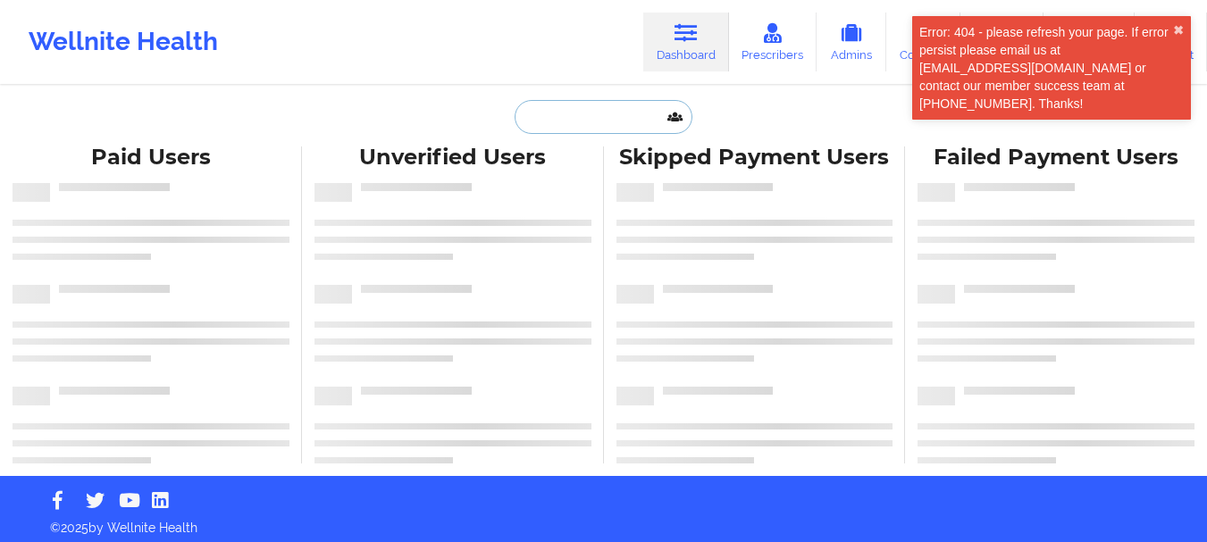
click at [616, 133] on input "text" at bounding box center [603, 117] width 177 height 34
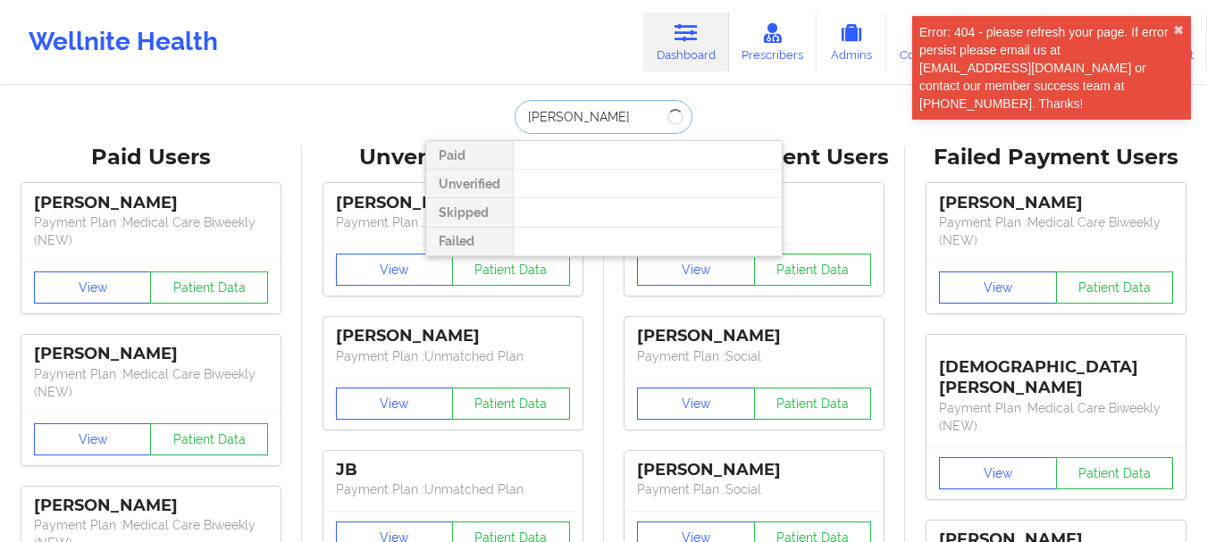
type input "[PERSON_NAME]"
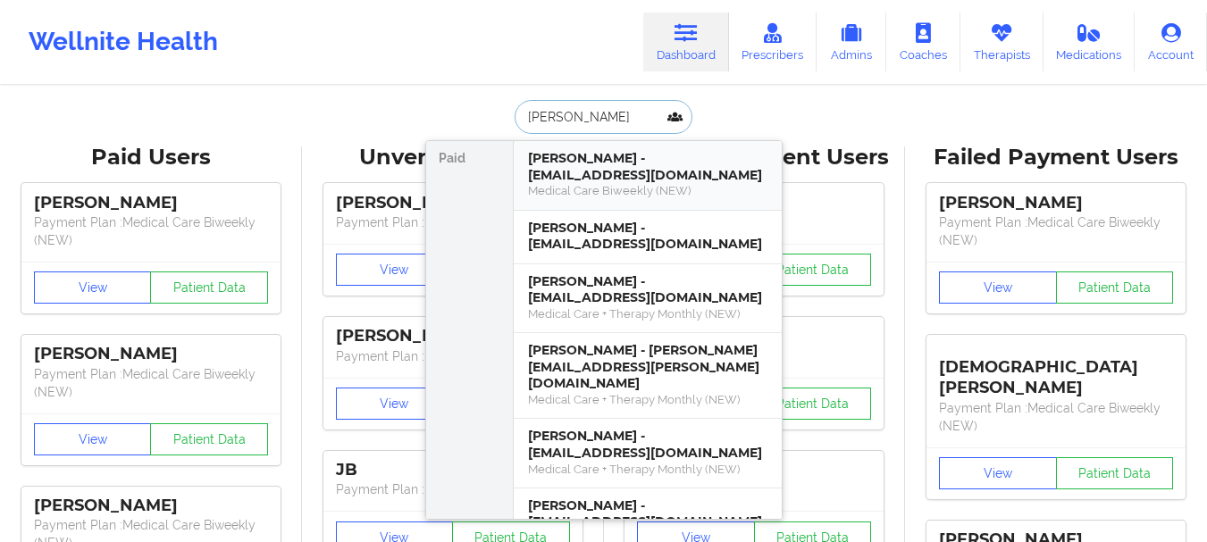
click at [664, 141] on div "[PERSON_NAME] - [EMAIL_ADDRESS][DOMAIN_NAME] Medical Care Biweekly (NEW)" at bounding box center [648, 176] width 268 height 70
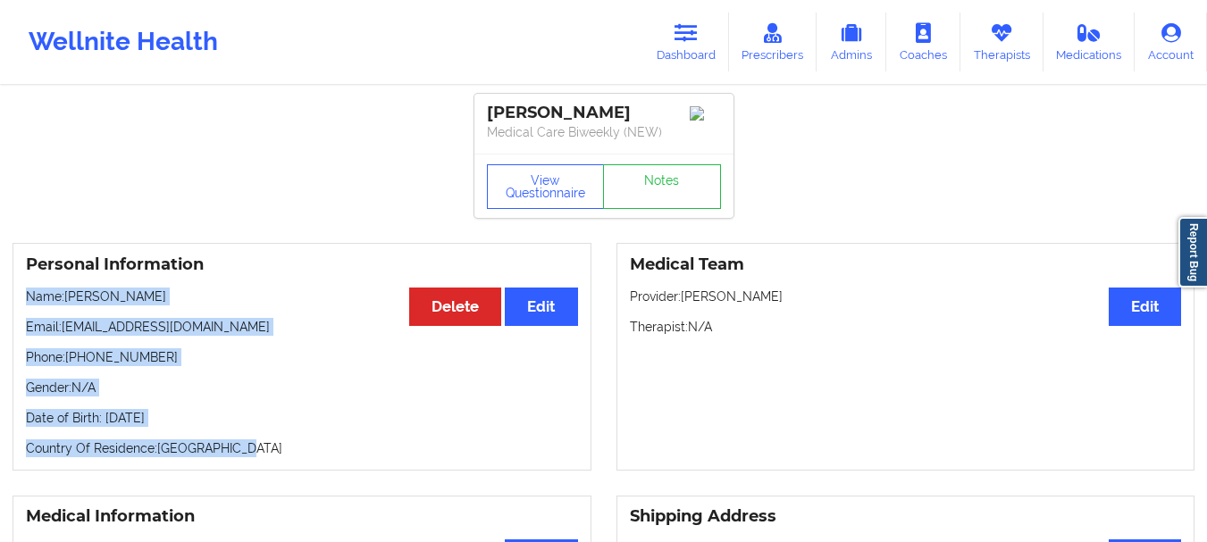
drag, startPoint x: 25, startPoint y: 300, endPoint x: 250, endPoint y: 448, distance: 269.6
click at [250, 448] on div "Personal Information Edit Delete Name: [PERSON_NAME] Email: [EMAIL_ADDRESS][DOM…" at bounding box center [302, 357] width 579 height 228
copy div "Name: [PERSON_NAME] Email: [EMAIL_ADDRESS][DOMAIN_NAME] Phone: [PHONE_NUMBER] G…"
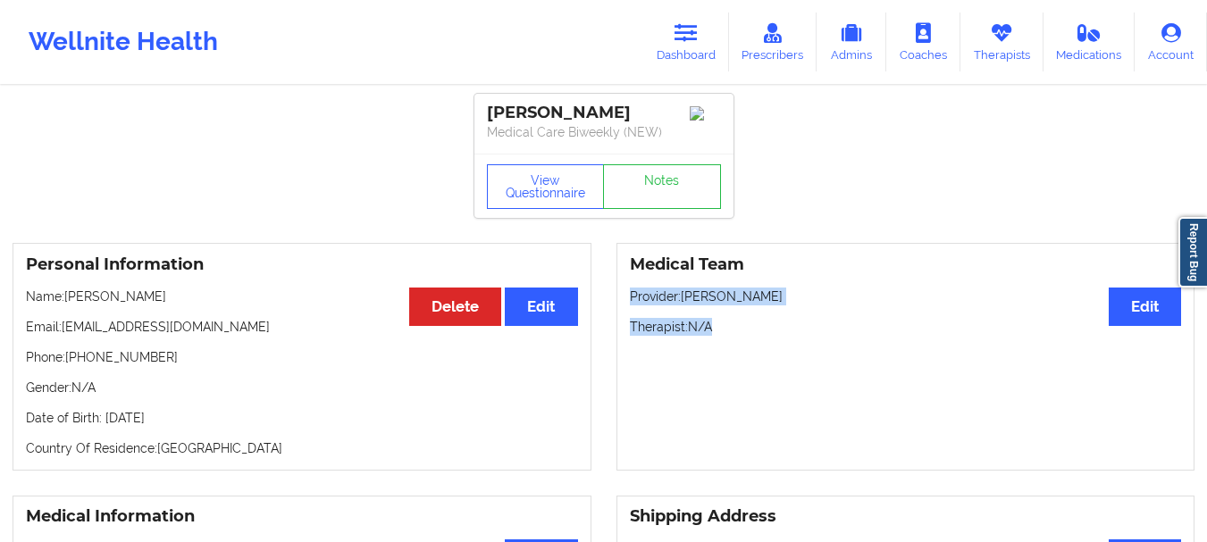
drag, startPoint x: 722, startPoint y: 333, endPoint x: 623, endPoint y: 303, distance: 103.7
click at [623, 303] on div "Medical Team Edit Provider: [PERSON_NAME] Therapist: N/A" at bounding box center [905, 357] width 579 height 228
copy div "Provider: Amy Halanski Therapist: N/A"
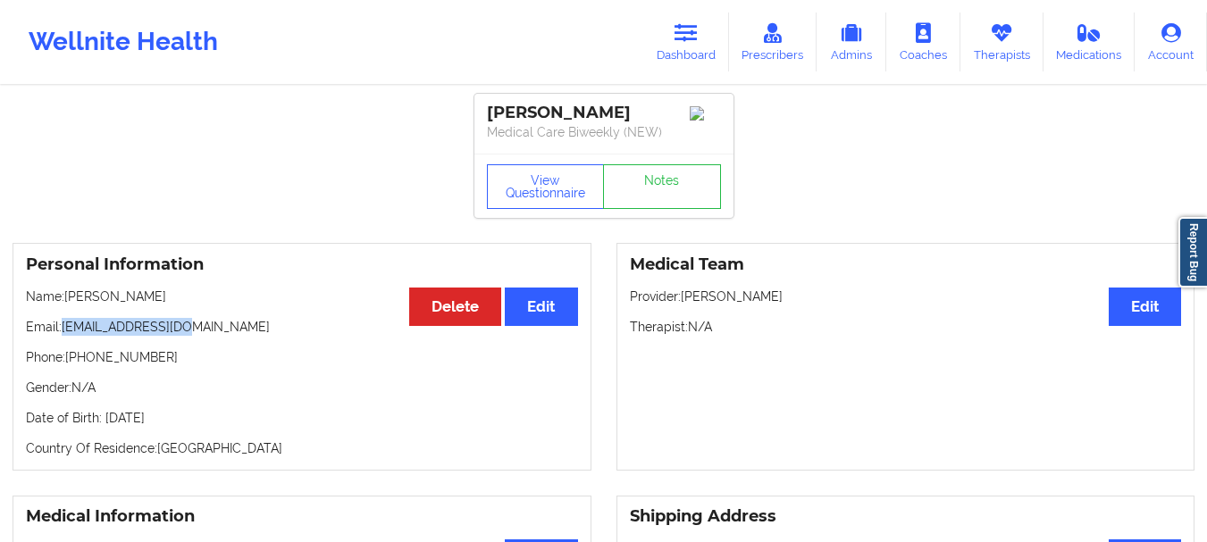
drag, startPoint x: 182, startPoint y: 337, endPoint x: 63, endPoint y: 333, distance: 118.9
click at [63, 333] on p "Email: anikova1@gmail.com" at bounding box center [302, 327] width 552 height 18
copy p "[EMAIL_ADDRESS][DOMAIN_NAME]"
click at [689, 45] on link "Dashboard" at bounding box center [686, 42] width 86 height 59
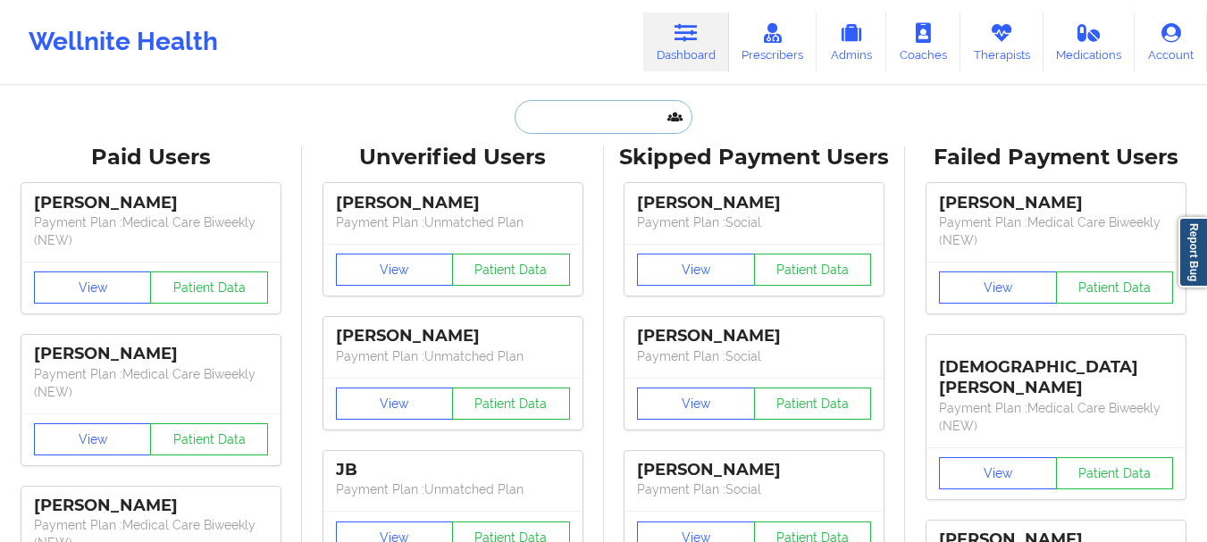
click at [606, 115] on input "text" at bounding box center [603, 117] width 177 height 34
paste input "[EMAIL_ADDRESS][DOMAIN_NAME]"
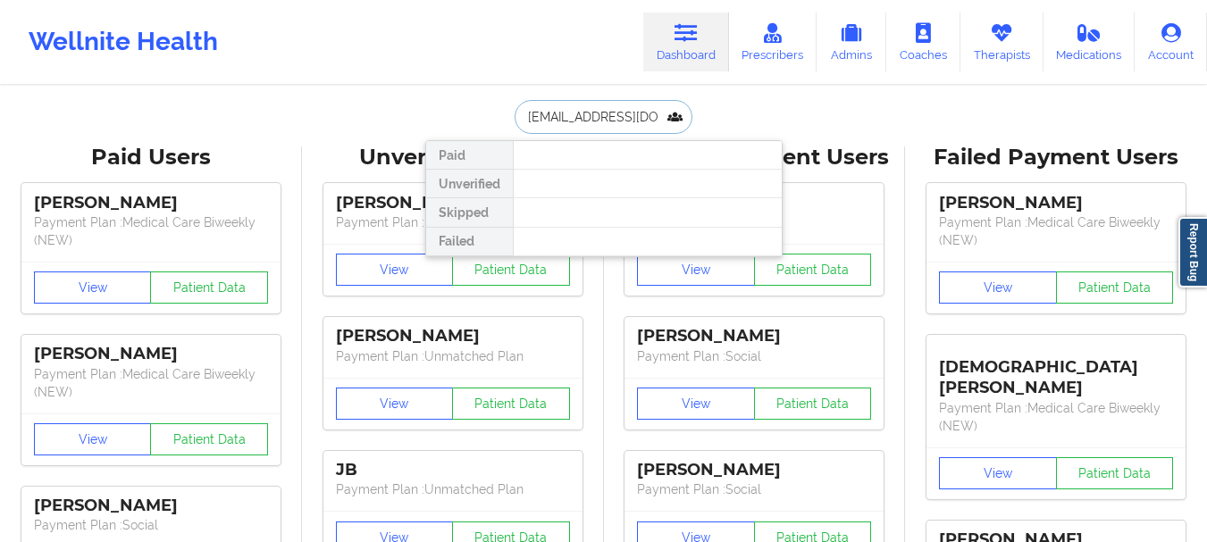
type input "[EMAIL_ADDRESS][DOMAIN_NAME]"
